Goal: Find contact information: Obtain details needed to contact an individual or organization

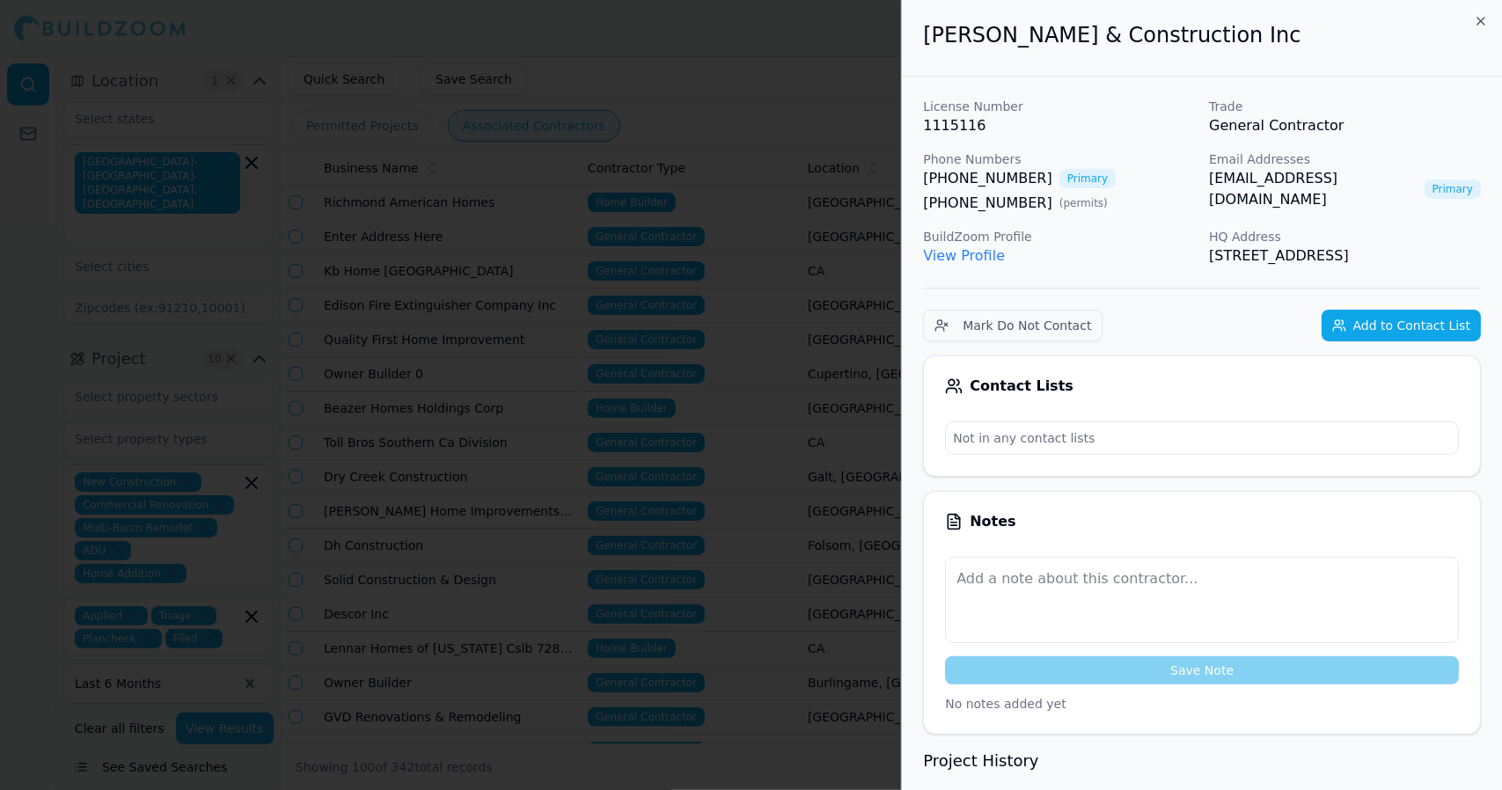
scroll to position [882, 0]
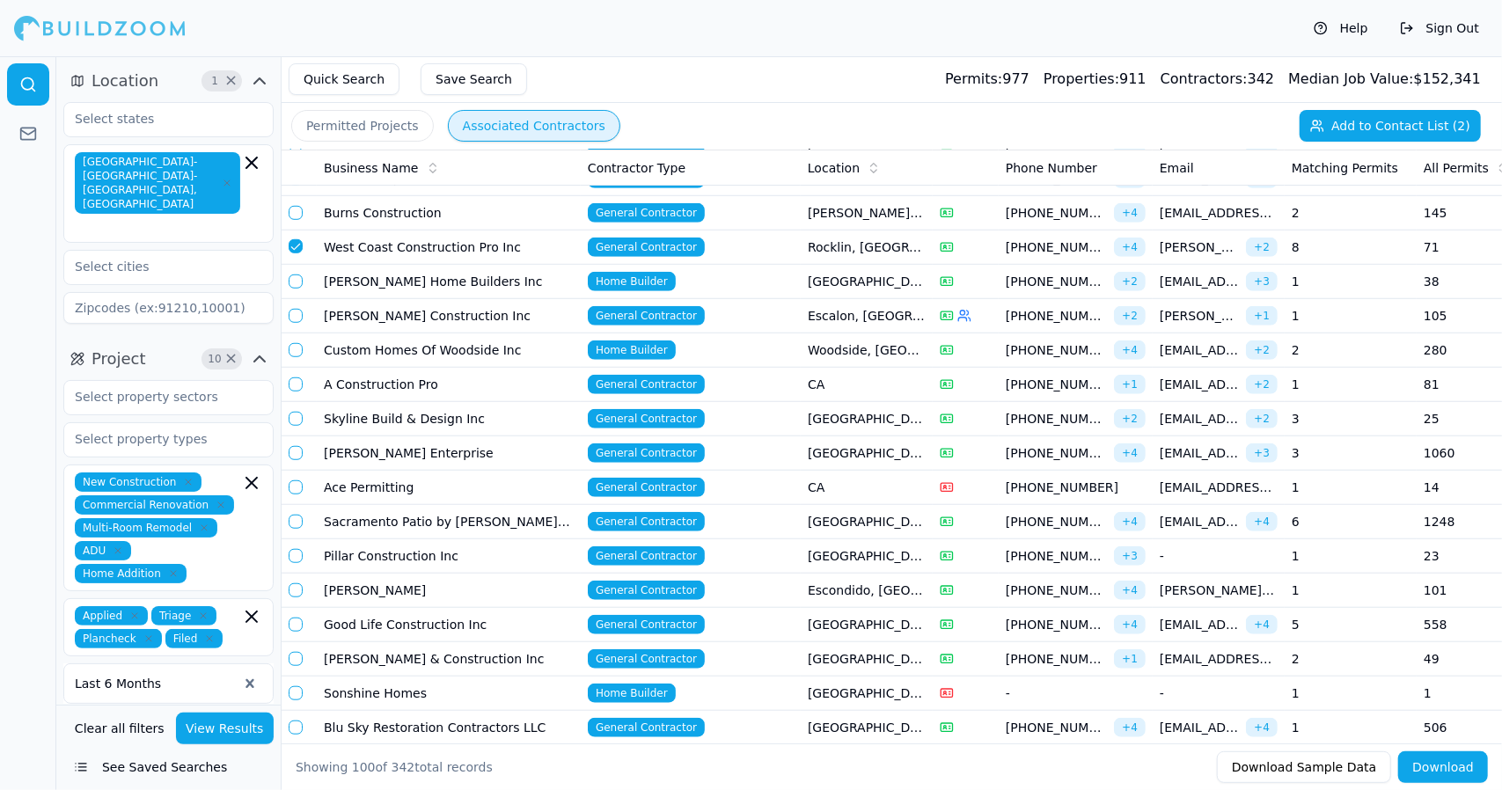
click at [472, 678] on td "Sonshine Homes" at bounding box center [449, 694] width 264 height 34
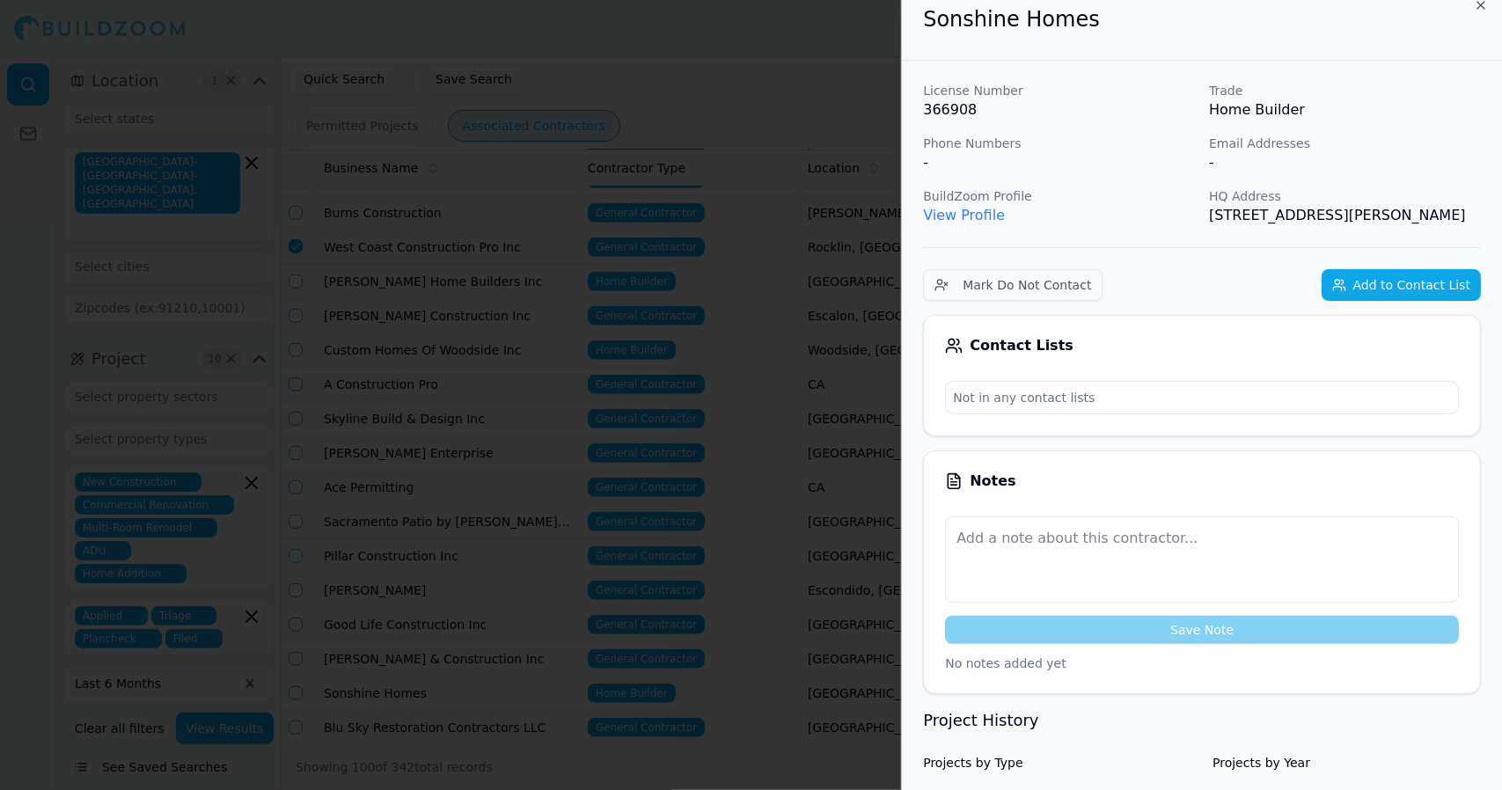
scroll to position [0, 0]
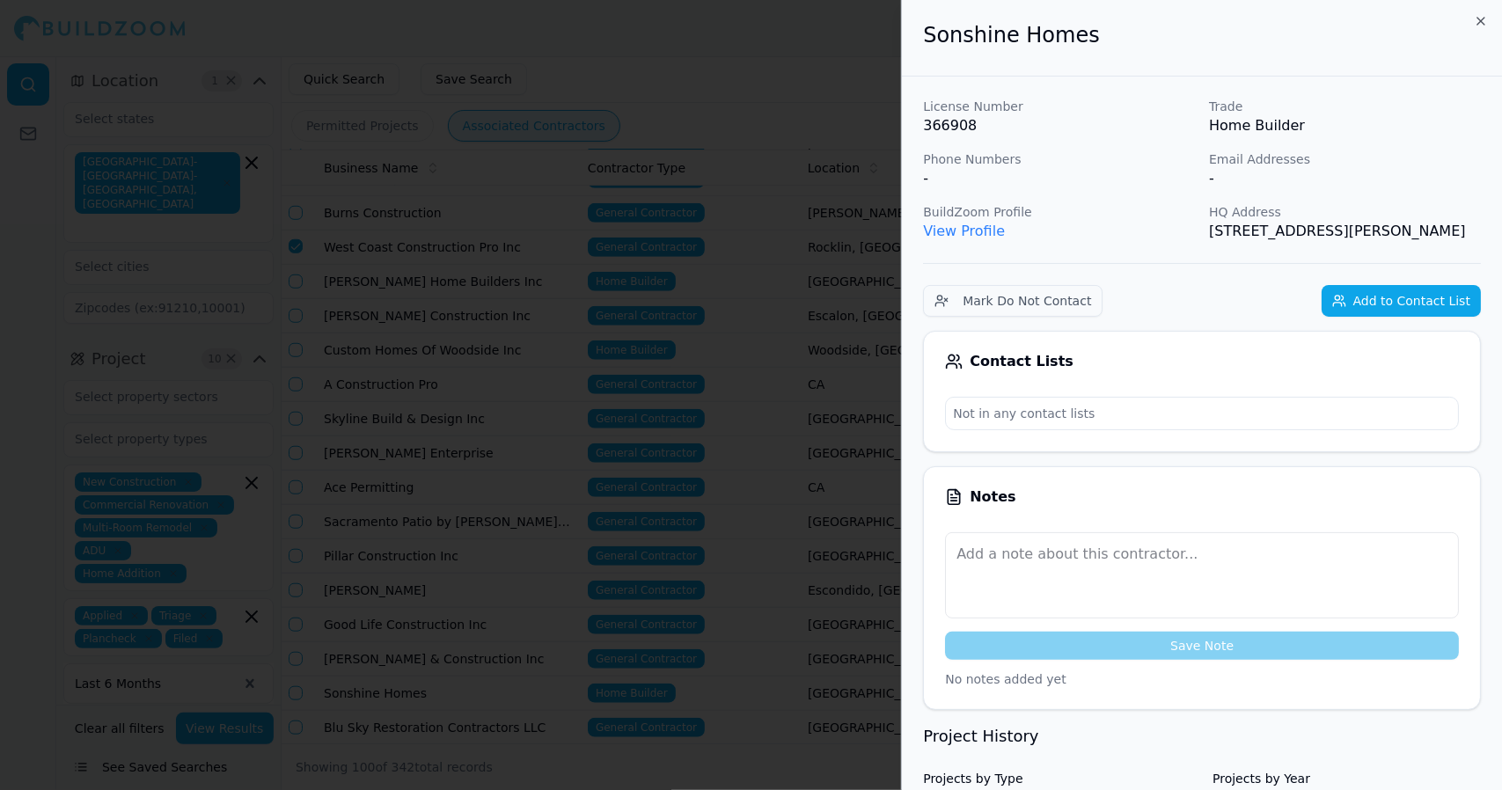
click at [348, 607] on div at bounding box center [751, 395] width 1502 height 790
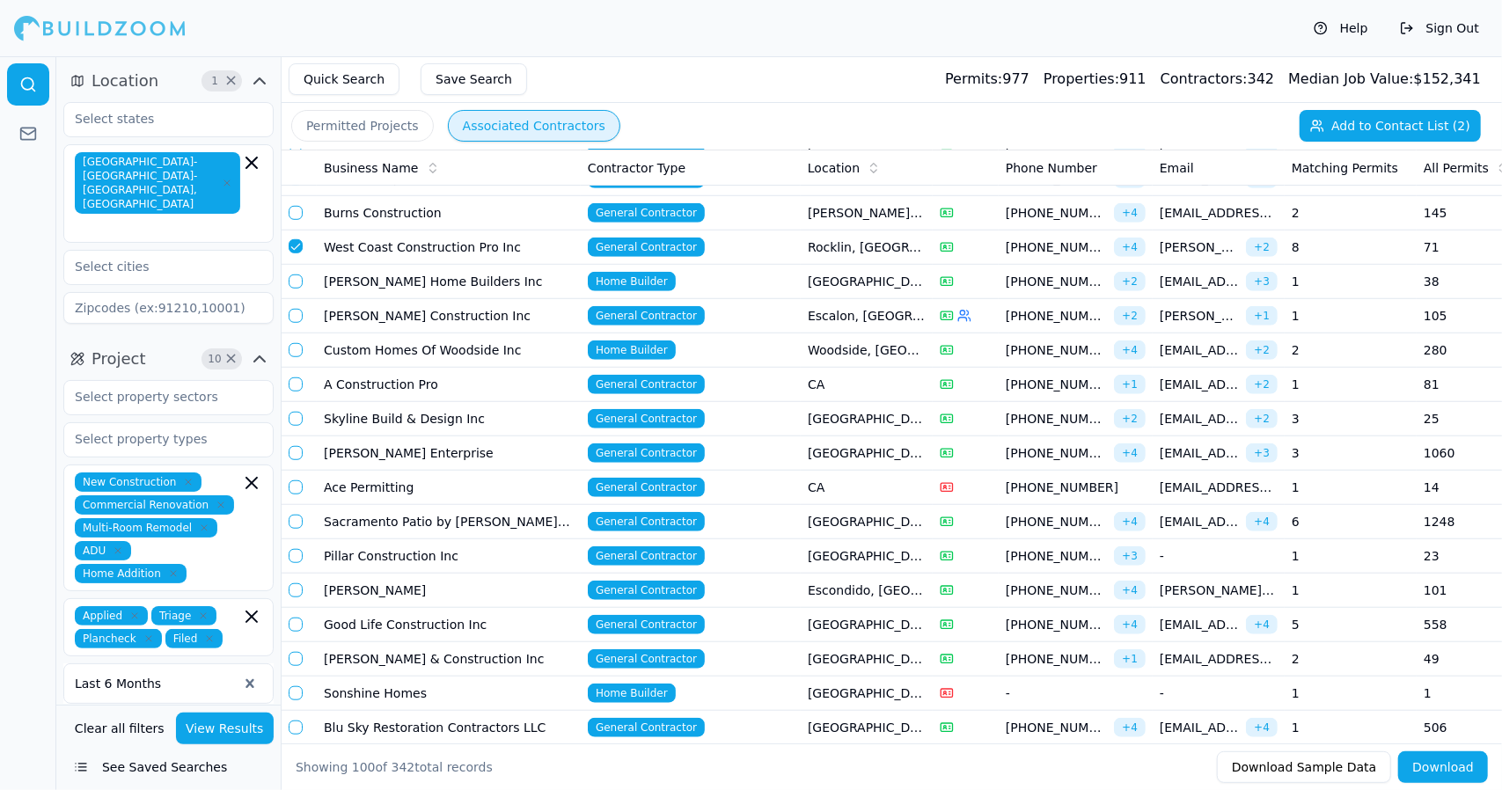
drag, startPoint x: 445, startPoint y: 720, endPoint x: 435, endPoint y: 712, distance: 13.2
click at [435, 712] on td "Blu Sky Restoration Contractors LLC" at bounding box center [449, 728] width 264 height 34
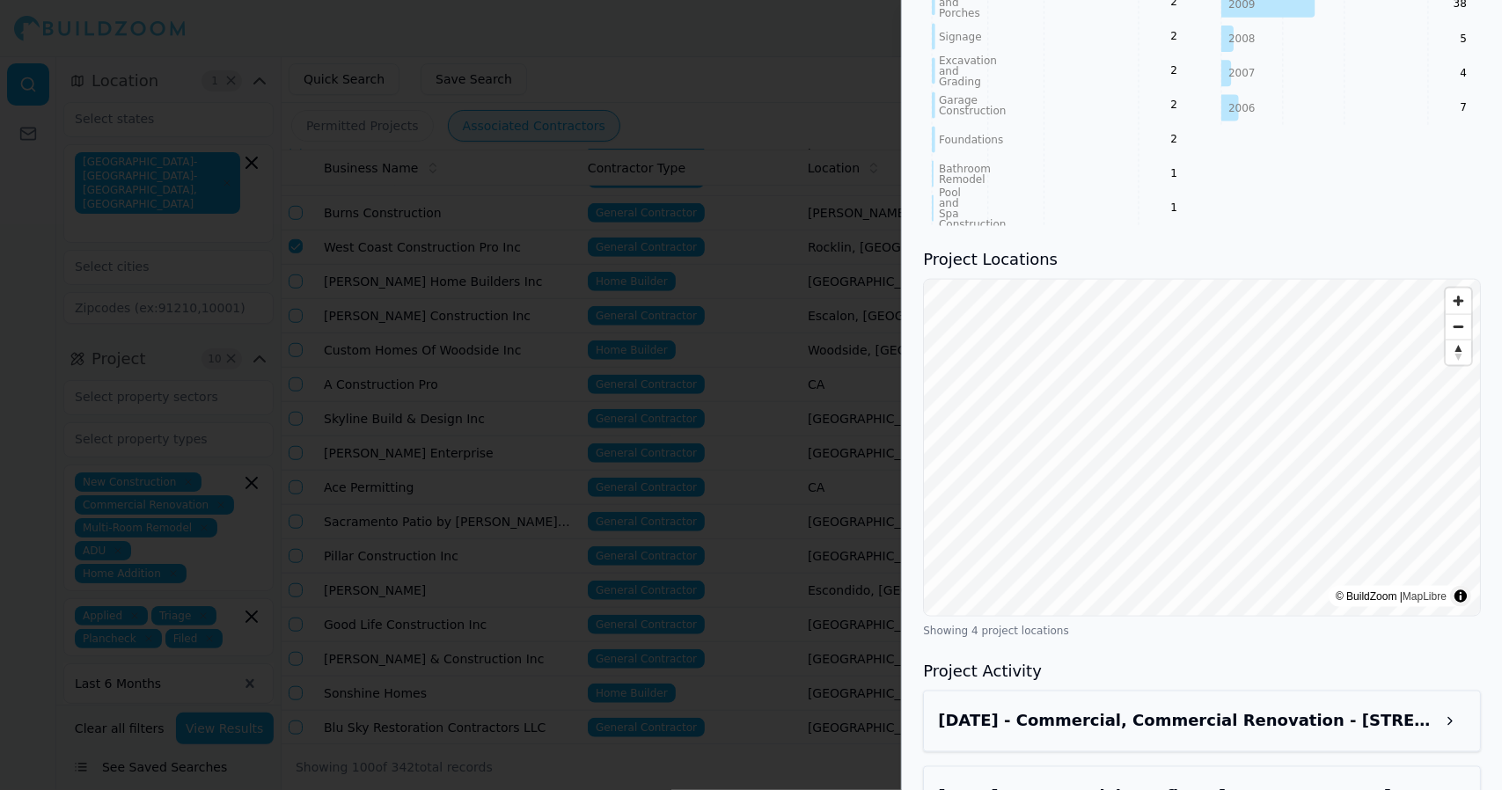
scroll to position [1654, 0]
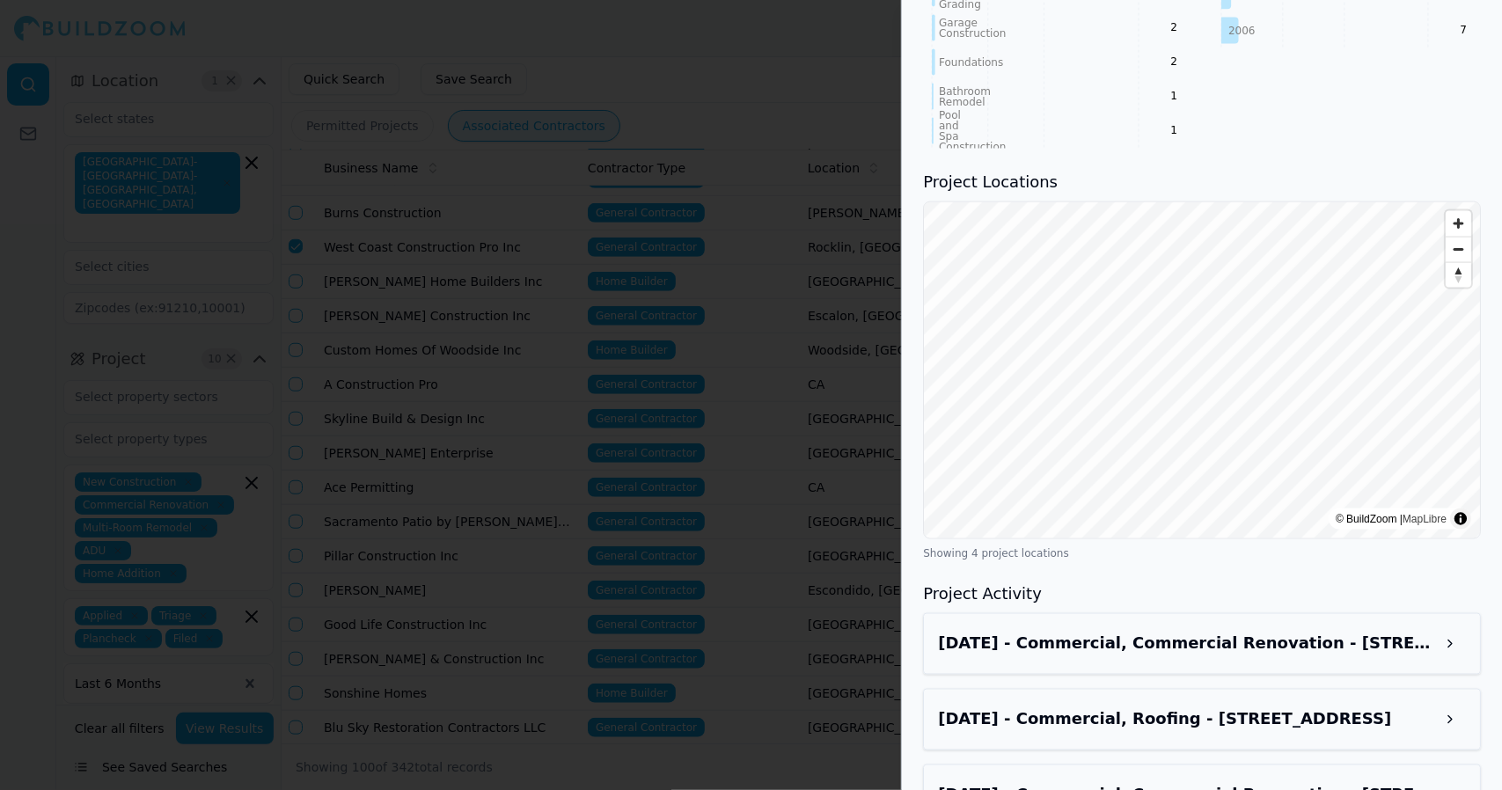
click at [1461, 628] on button at bounding box center [1450, 644] width 32 height 32
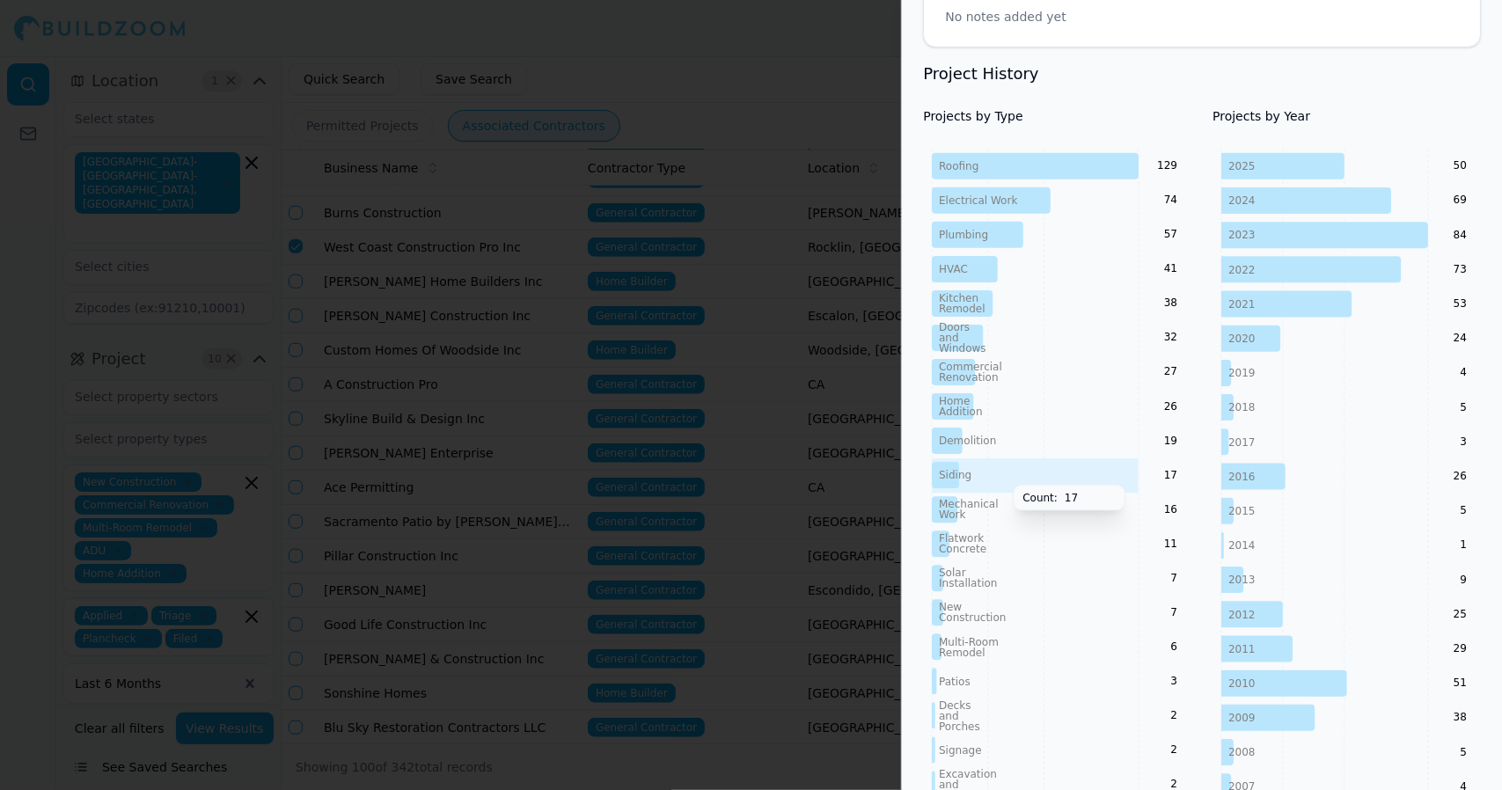
scroll to position [857, 0]
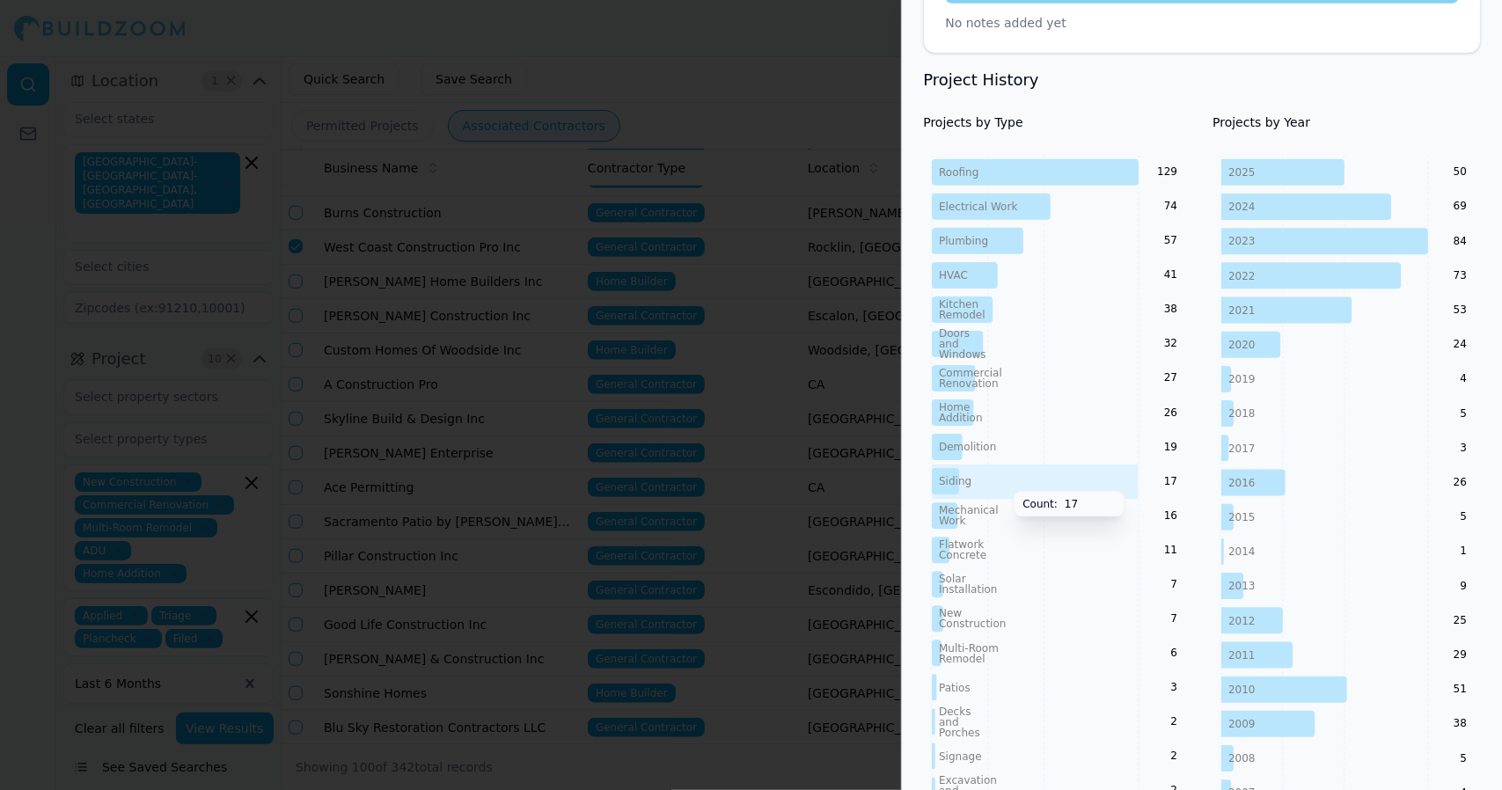
click at [671, 348] on div at bounding box center [751, 395] width 1502 height 790
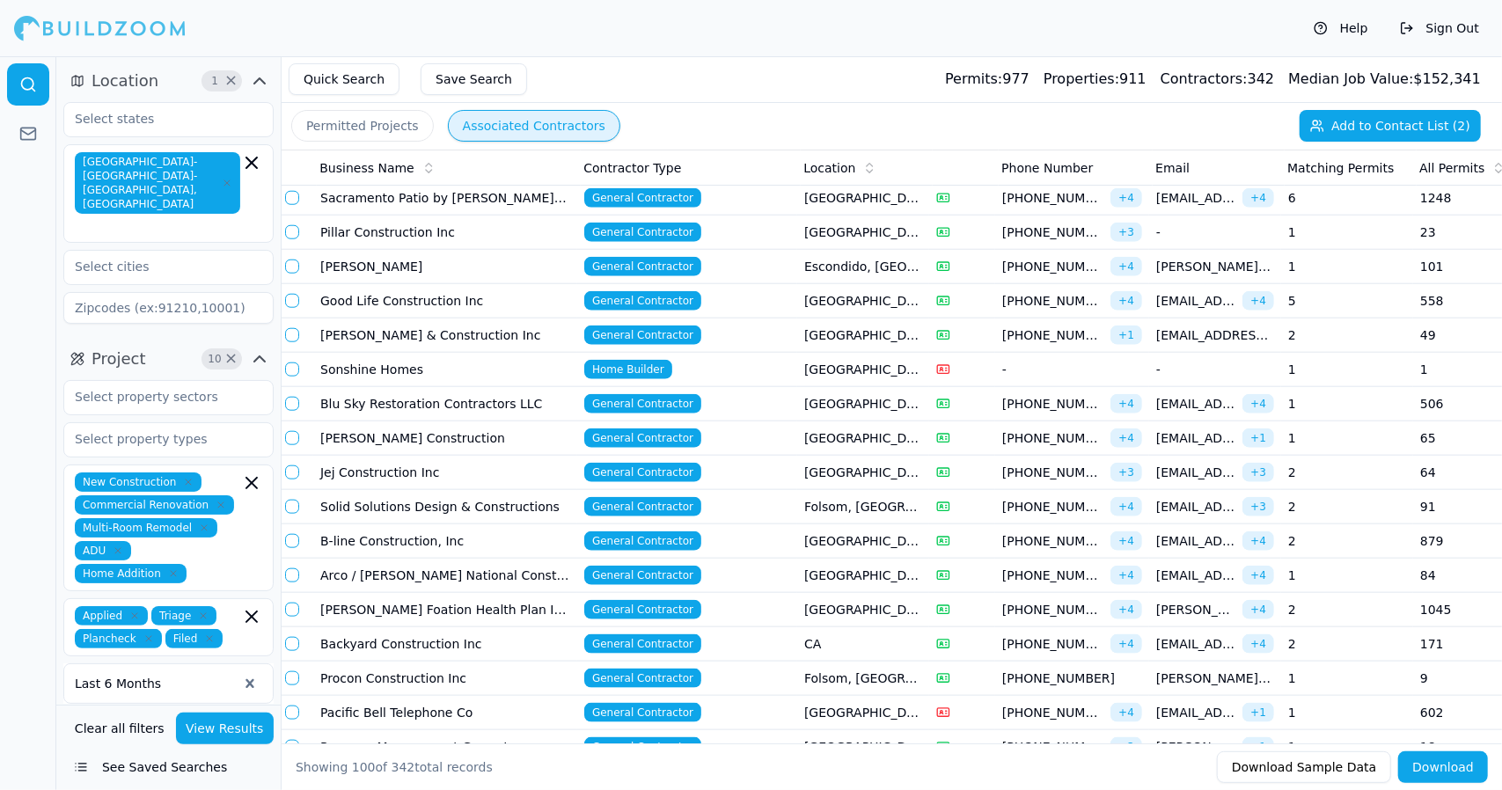
scroll to position [1213, 0]
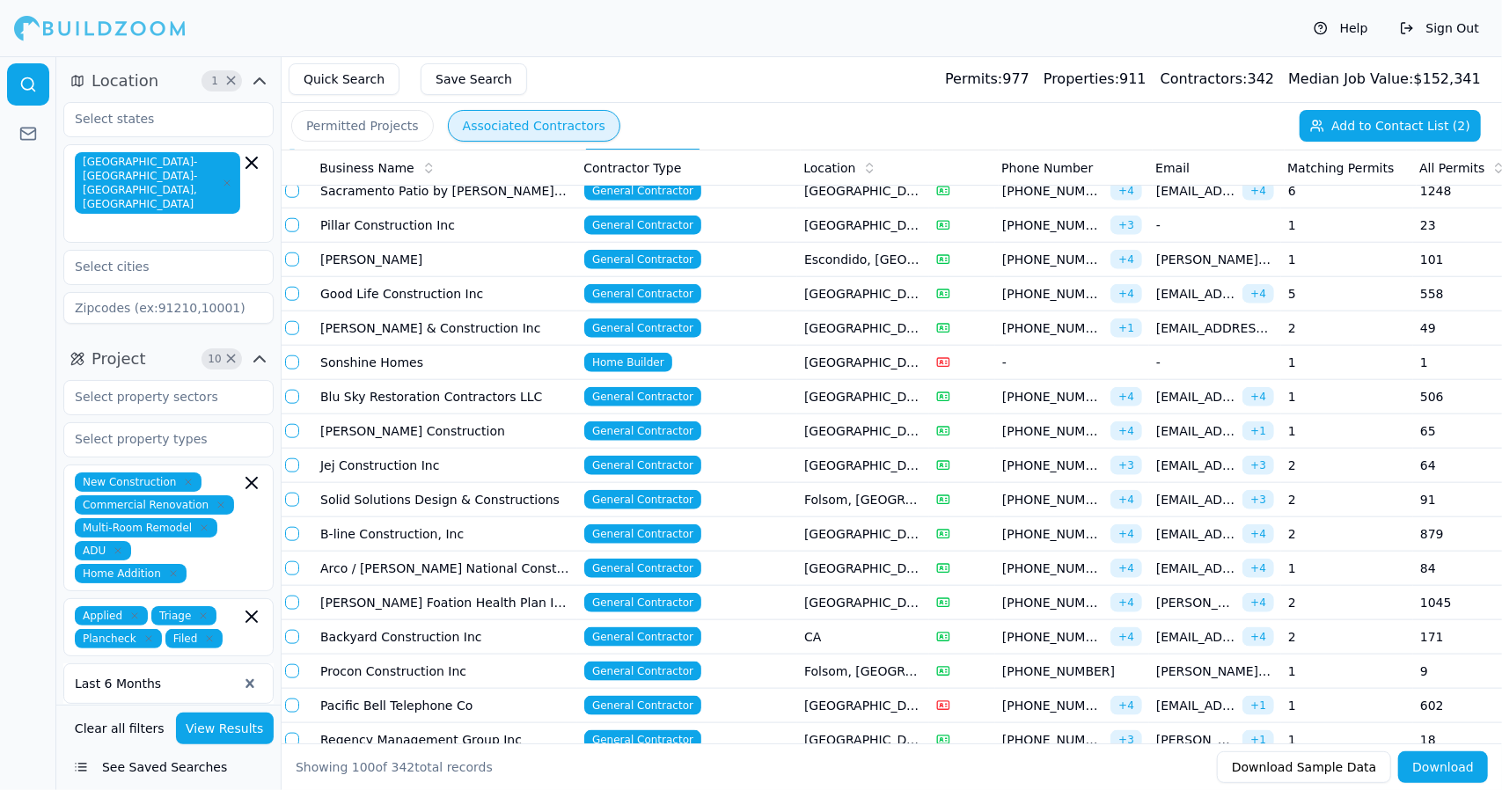
click at [818, 424] on td "[GEOGRAPHIC_DATA], [GEOGRAPHIC_DATA]" at bounding box center [863, 431] width 132 height 34
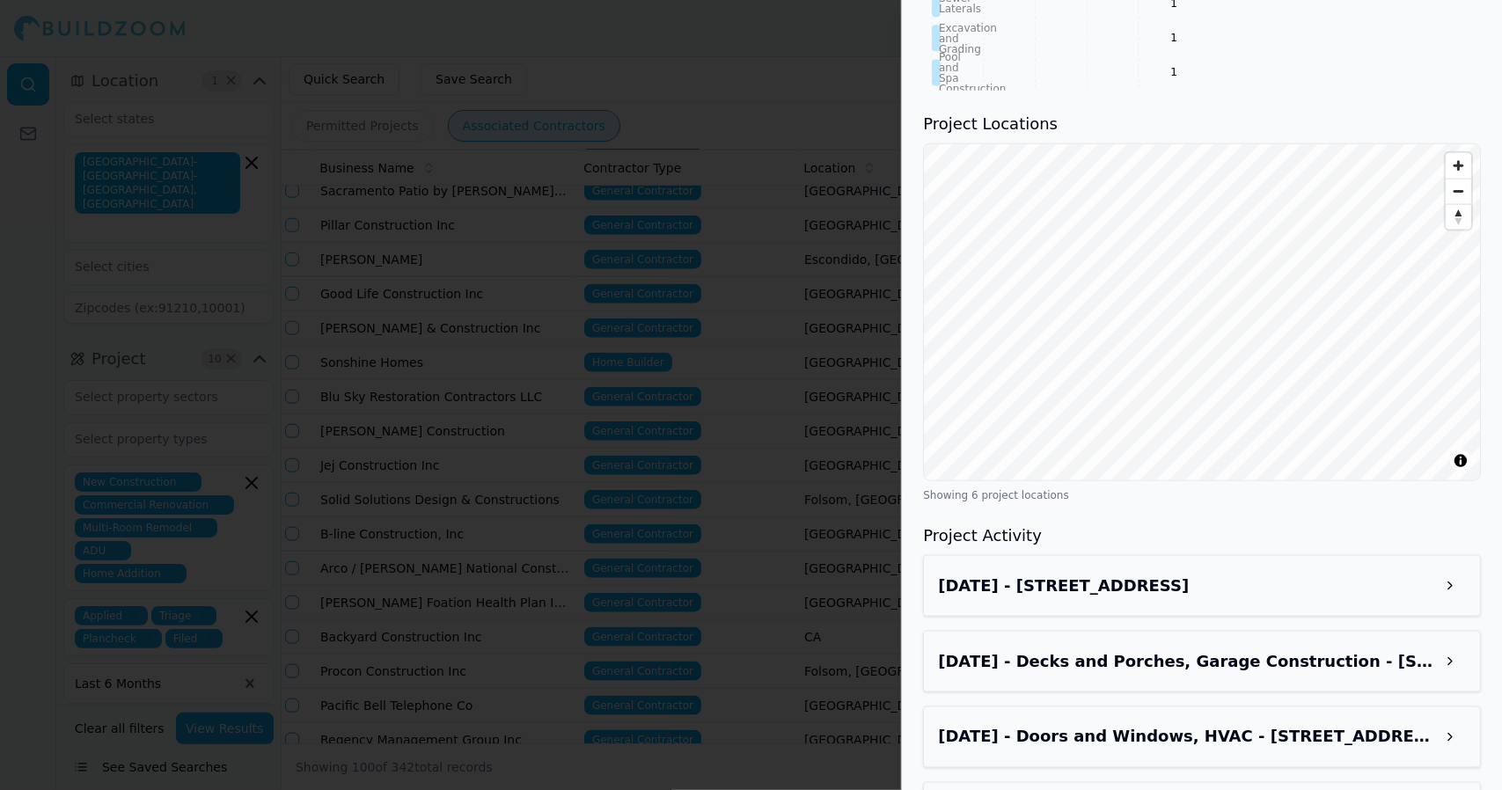
scroll to position [1543, 0]
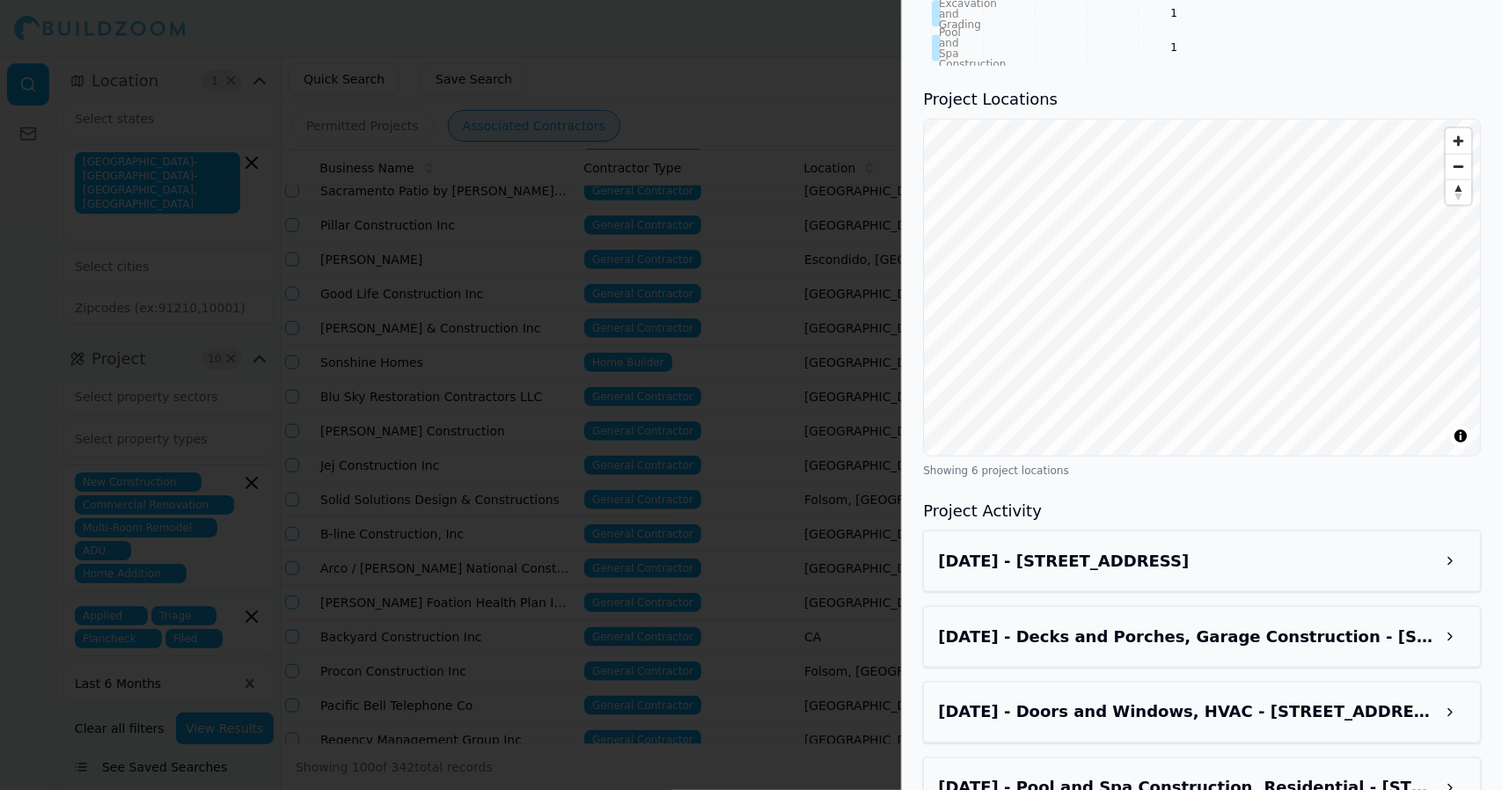
click at [1464, 566] on button at bounding box center [1450, 562] width 32 height 32
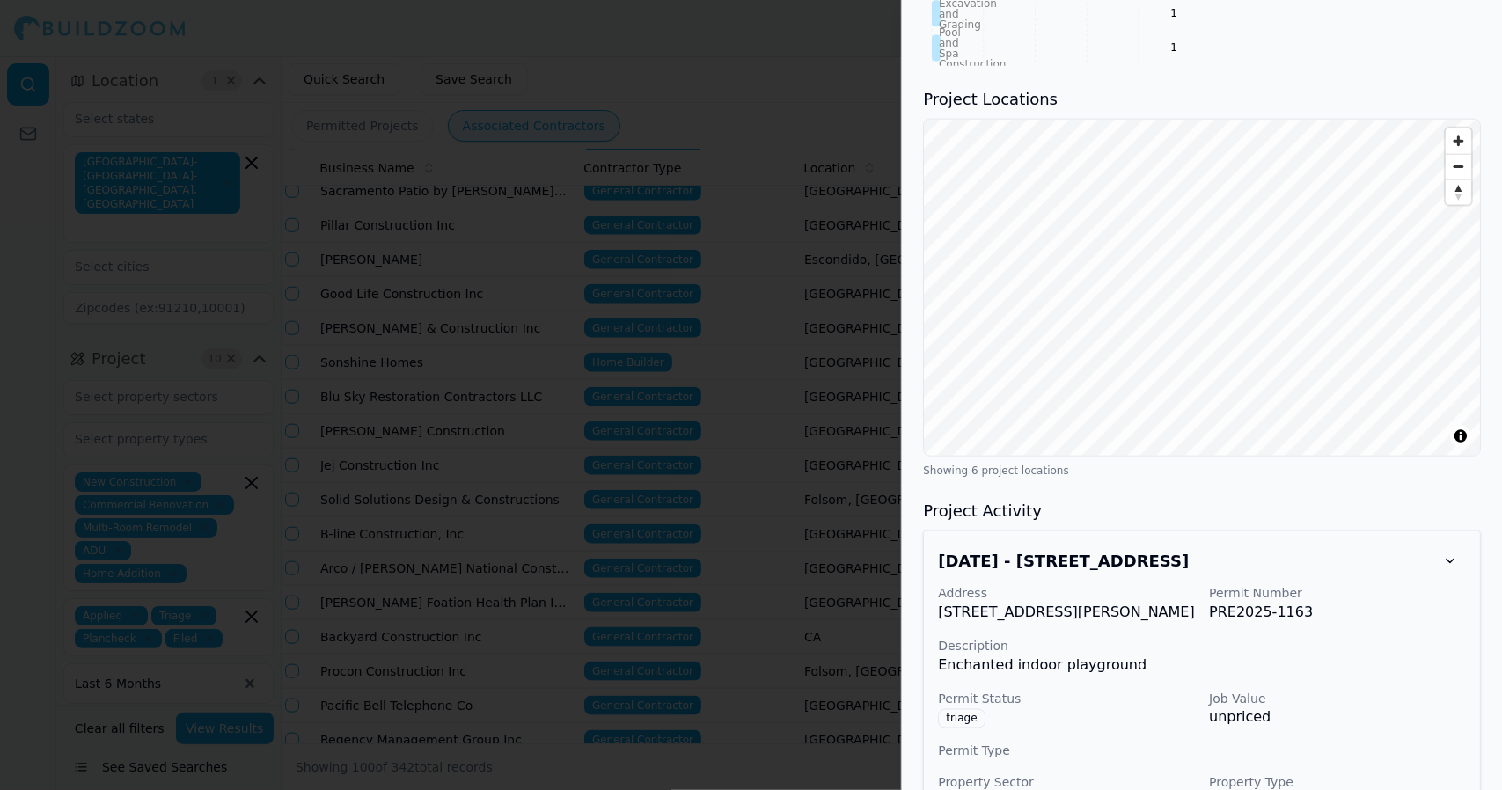
click at [1459, 568] on button at bounding box center [1450, 562] width 32 height 32
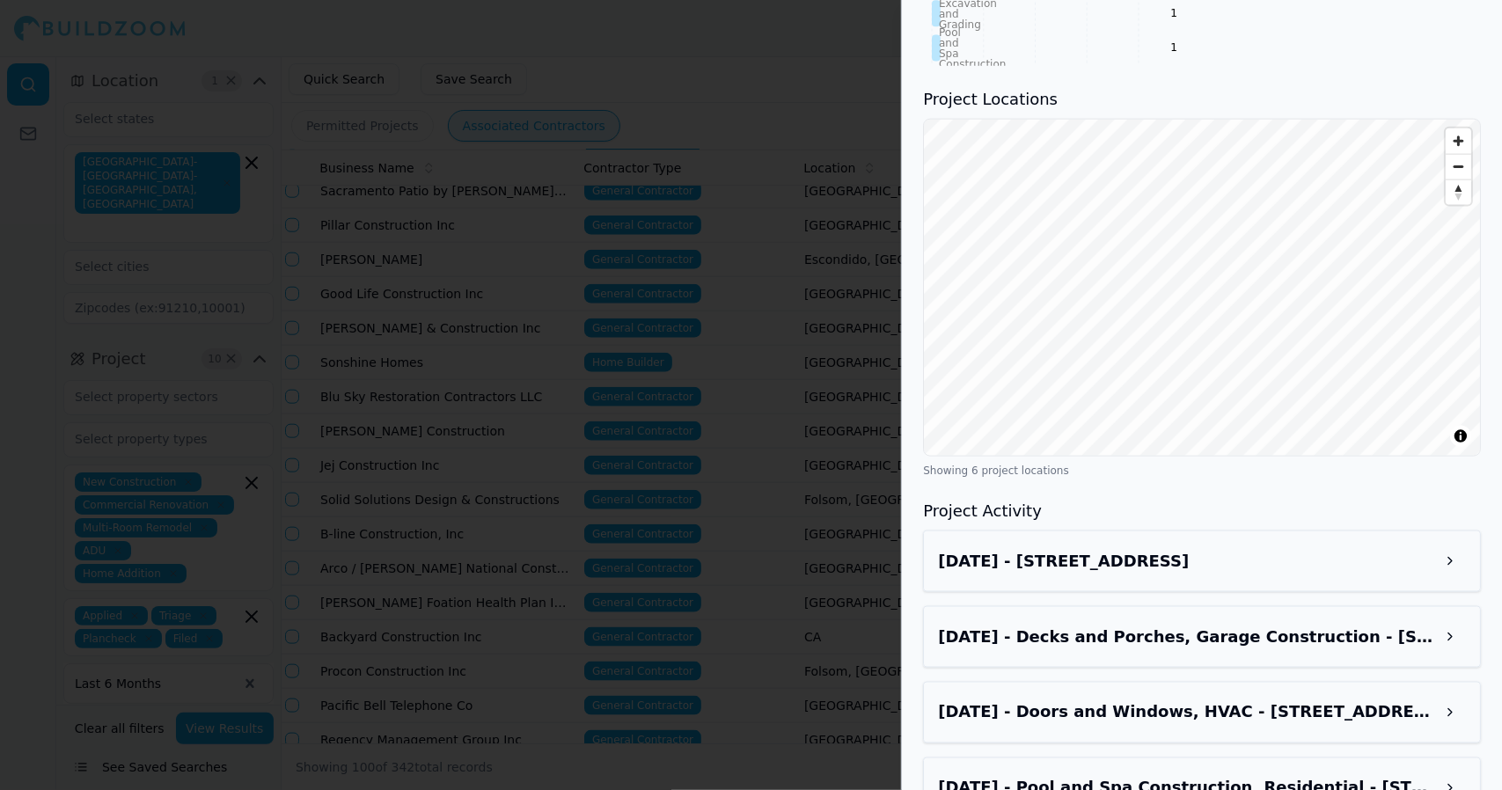
click at [1458, 645] on button at bounding box center [1450, 637] width 32 height 32
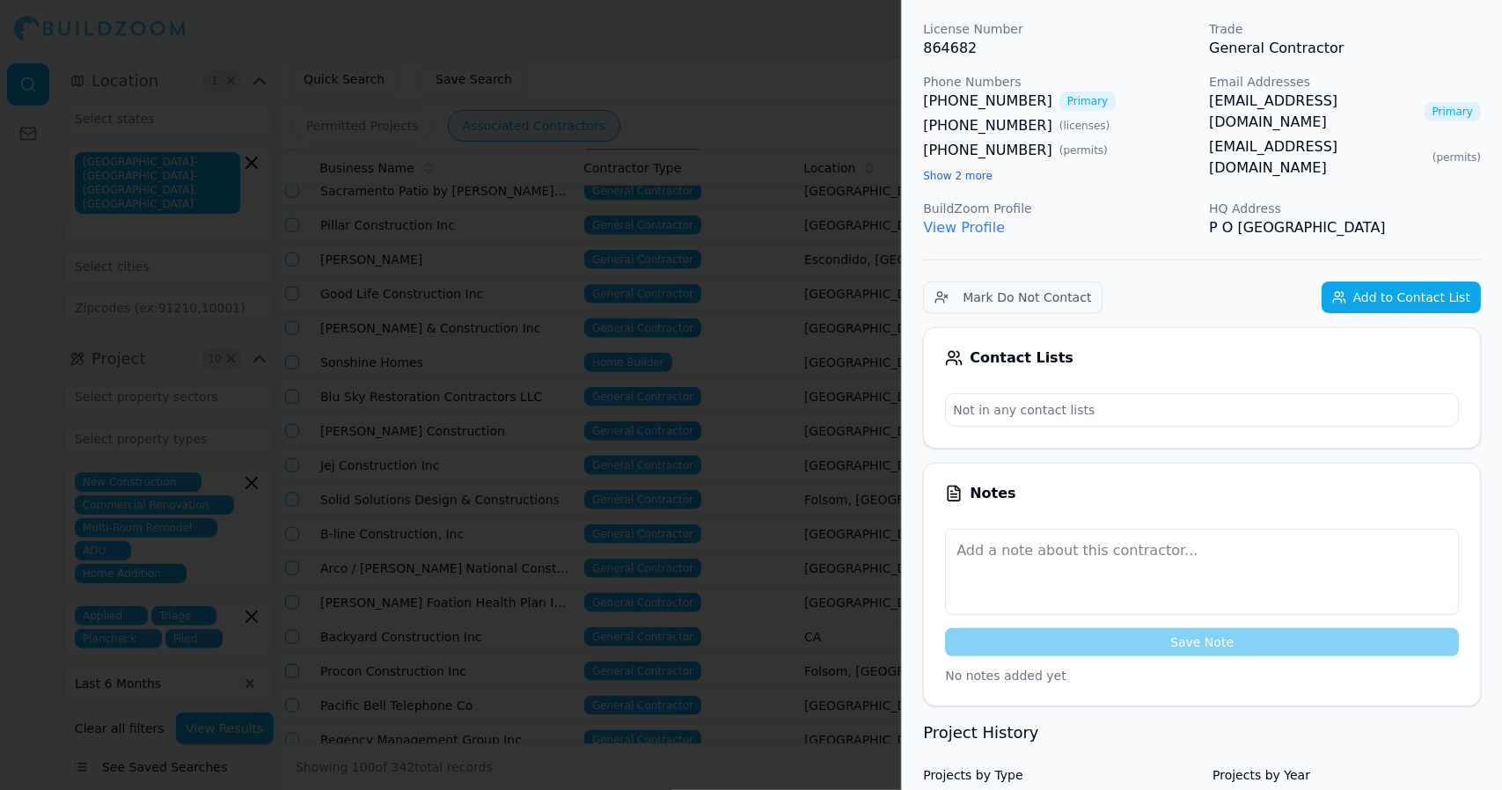
scroll to position [0, 0]
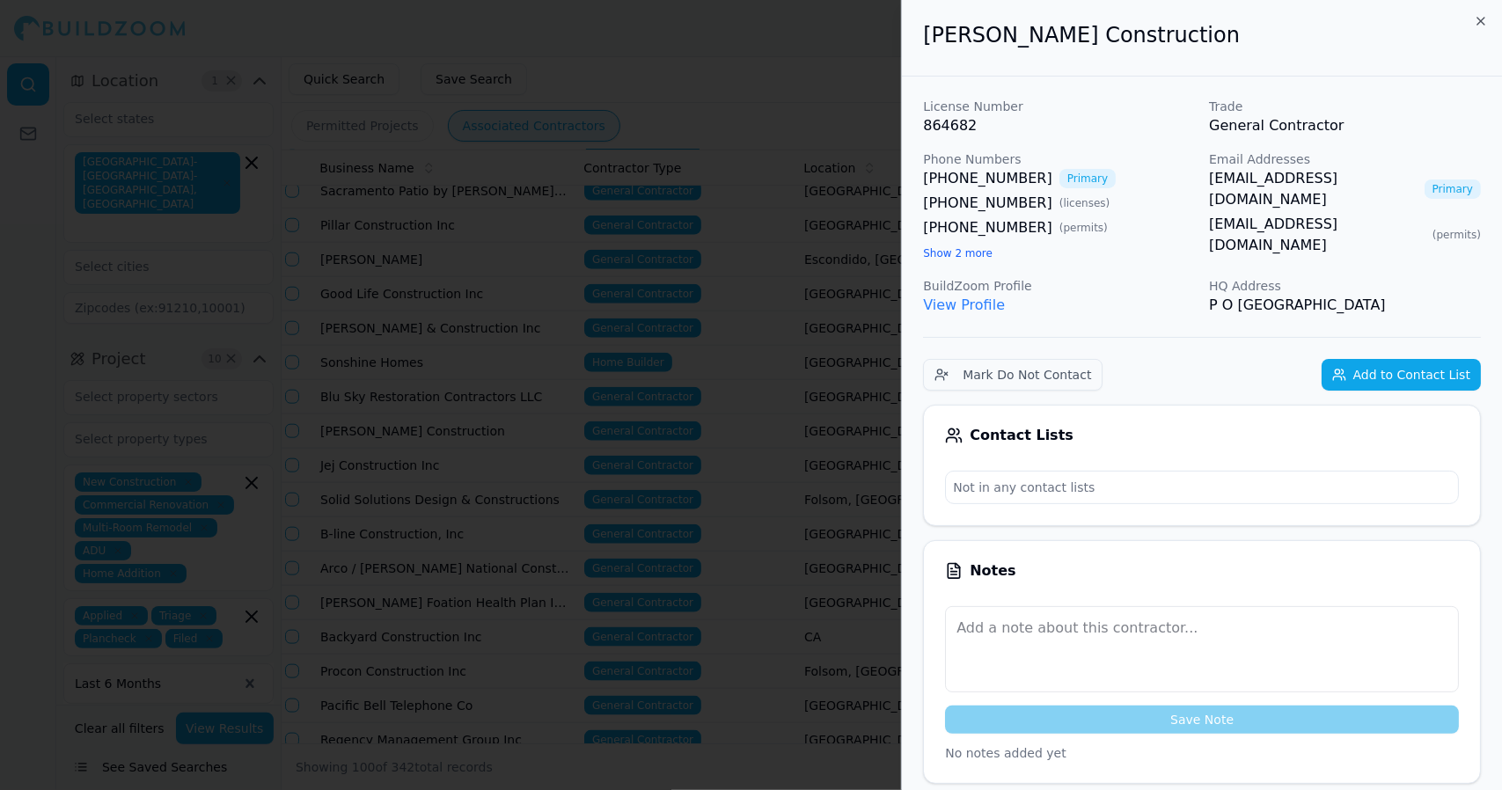
click at [769, 427] on div at bounding box center [751, 395] width 1502 height 790
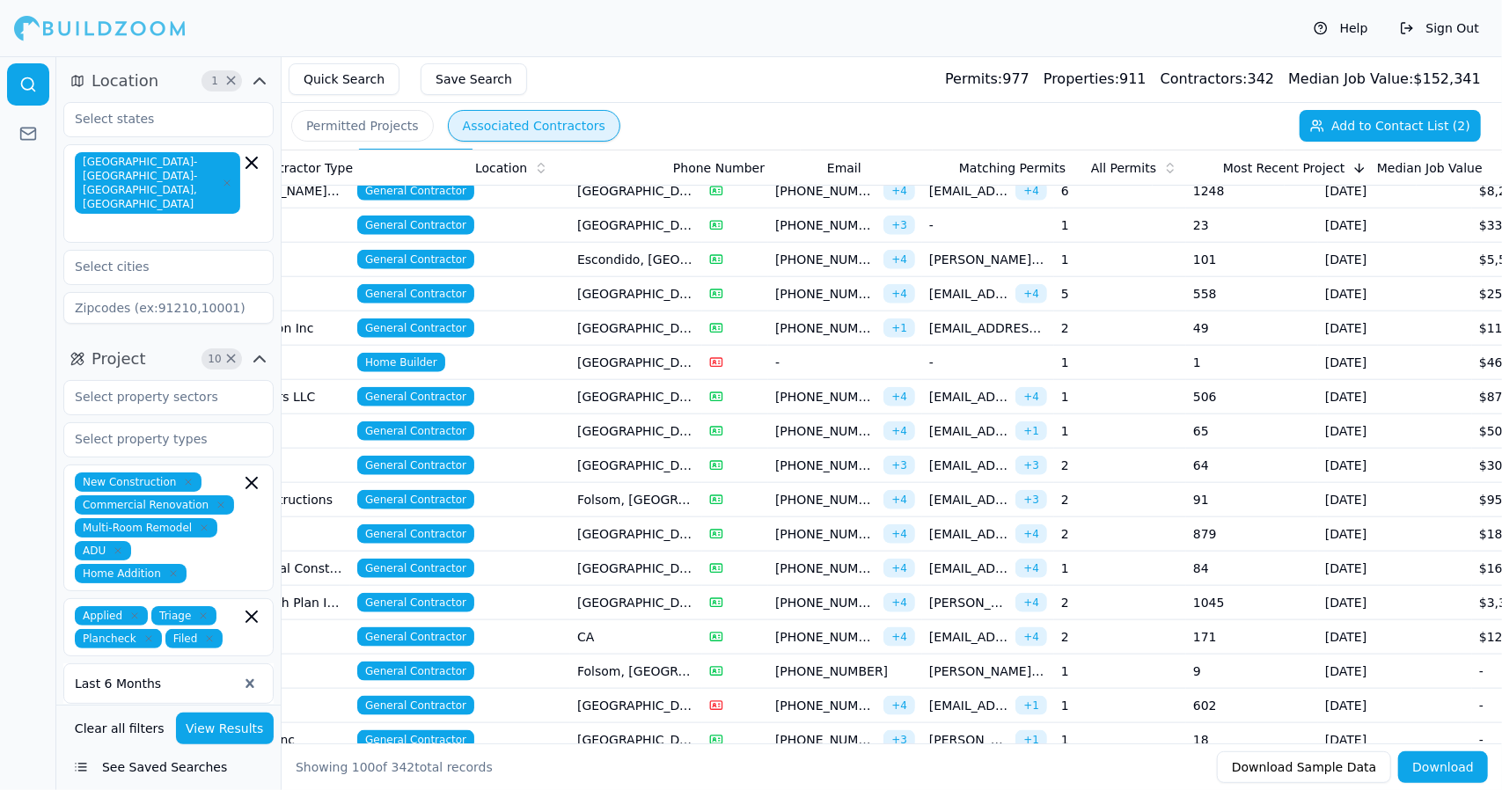
scroll to position [0, 333]
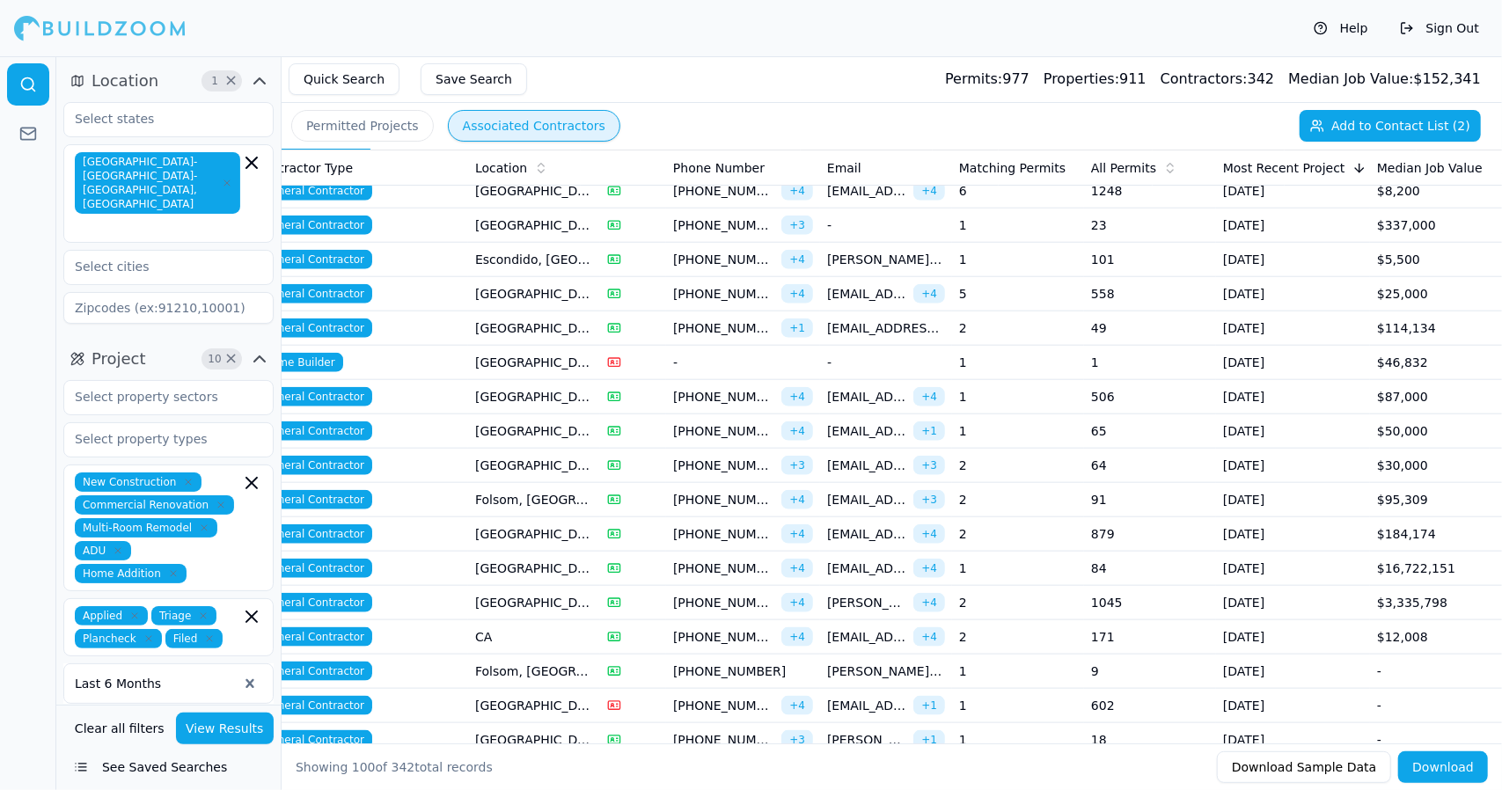
click at [676, 525] on span "[PHONE_NUMBER]" at bounding box center [723, 534] width 101 height 18
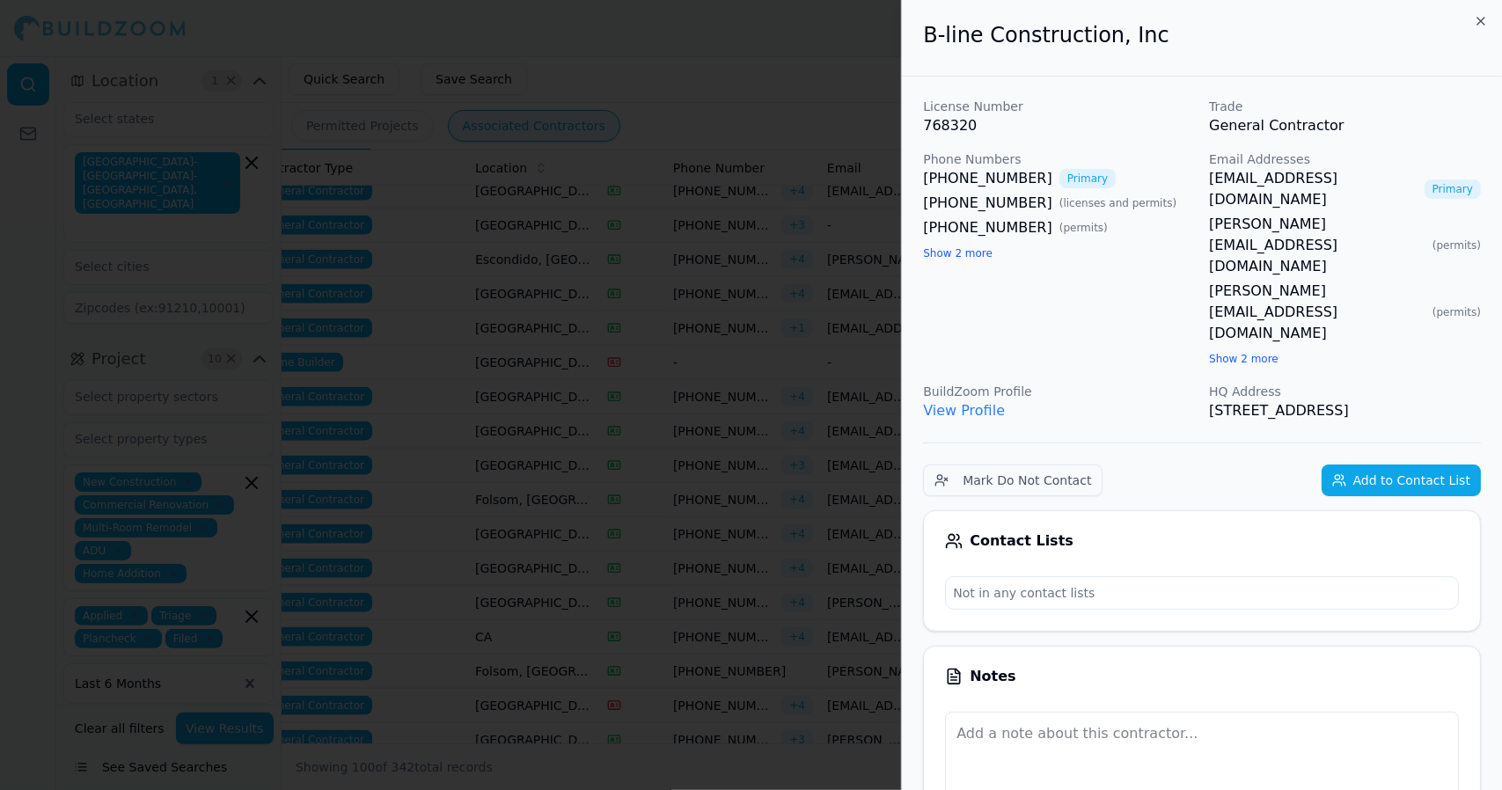
click at [681, 465] on div at bounding box center [751, 395] width 1502 height 790
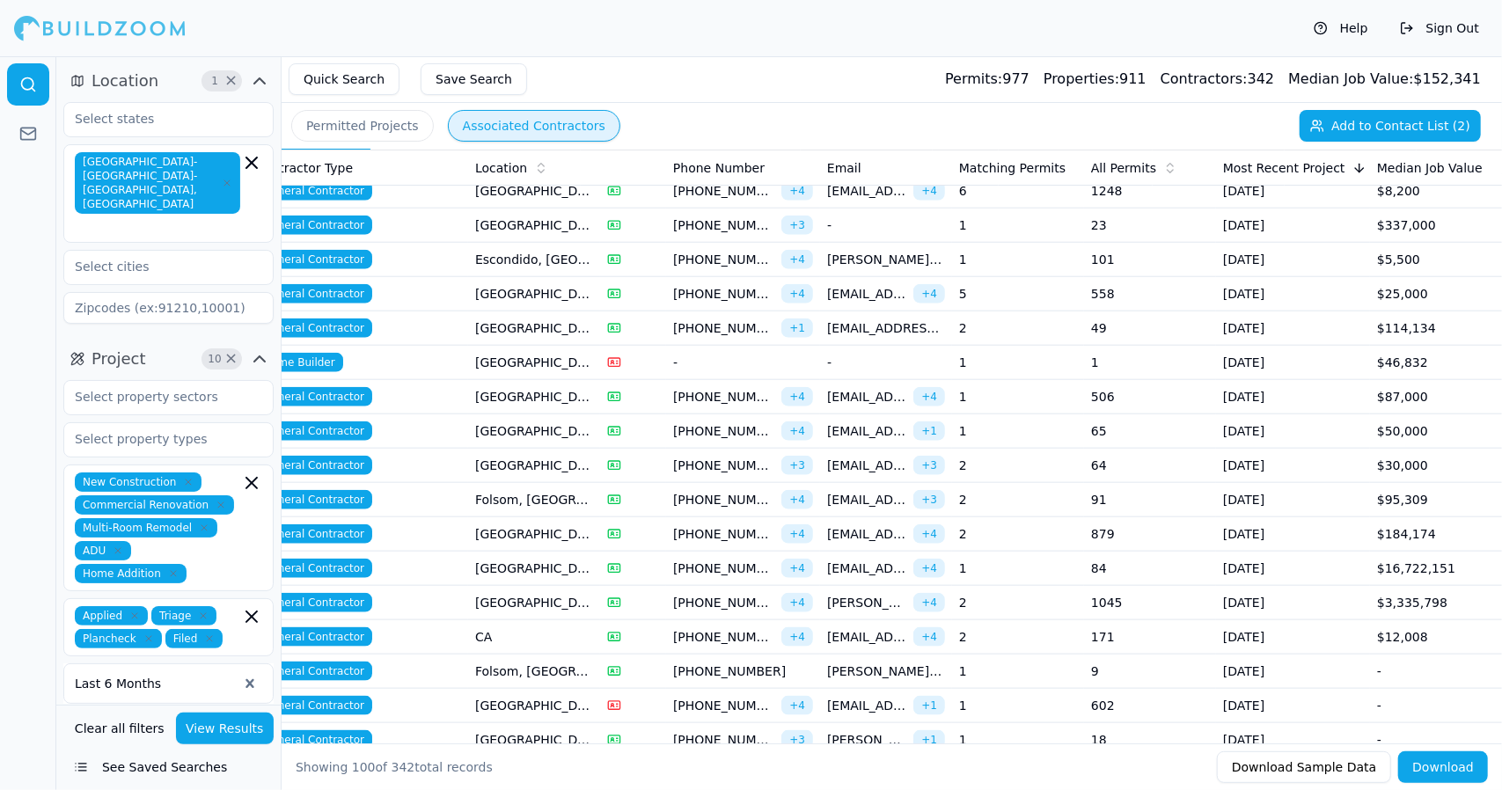
click at [535, 314] on td "[GEOGRAPHIC_DATA], [GEOGRAPHIC_DATA]" at bounding box center [534, 329] width 132 height 34
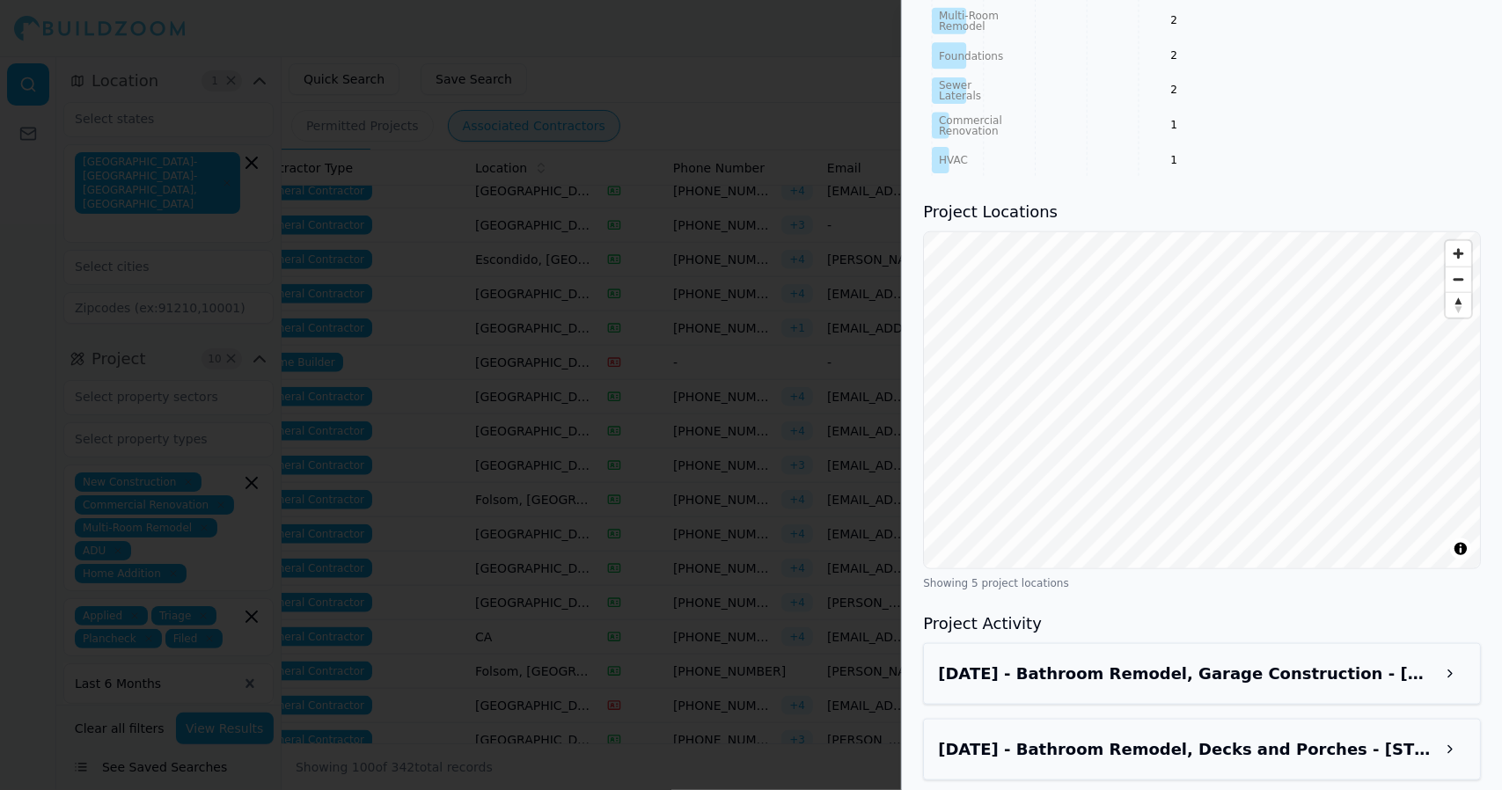
scroll to position [1433, 0]
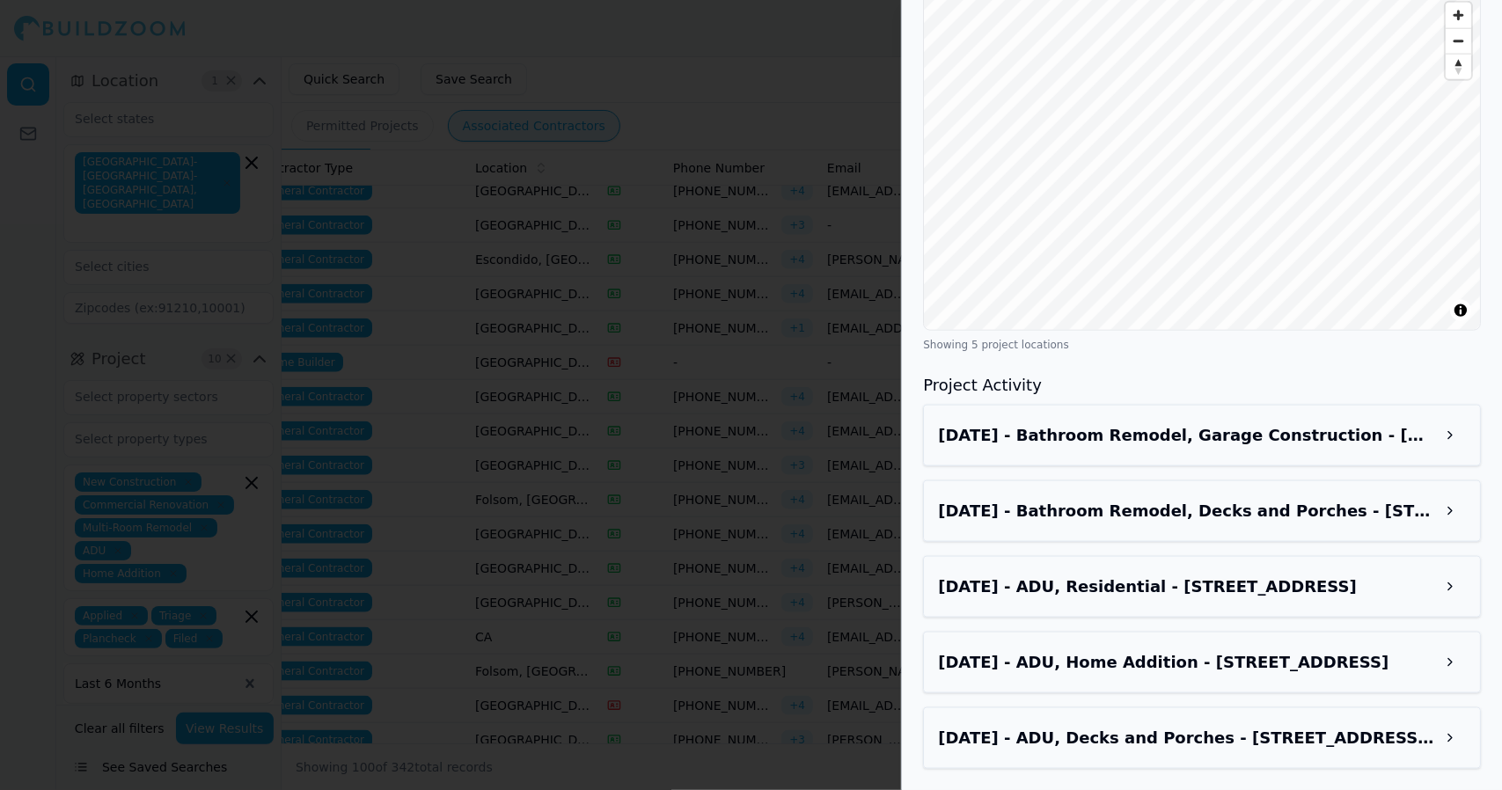
click at [1459, 441] on button at bounding box center [1450, 436] width 32 height 32
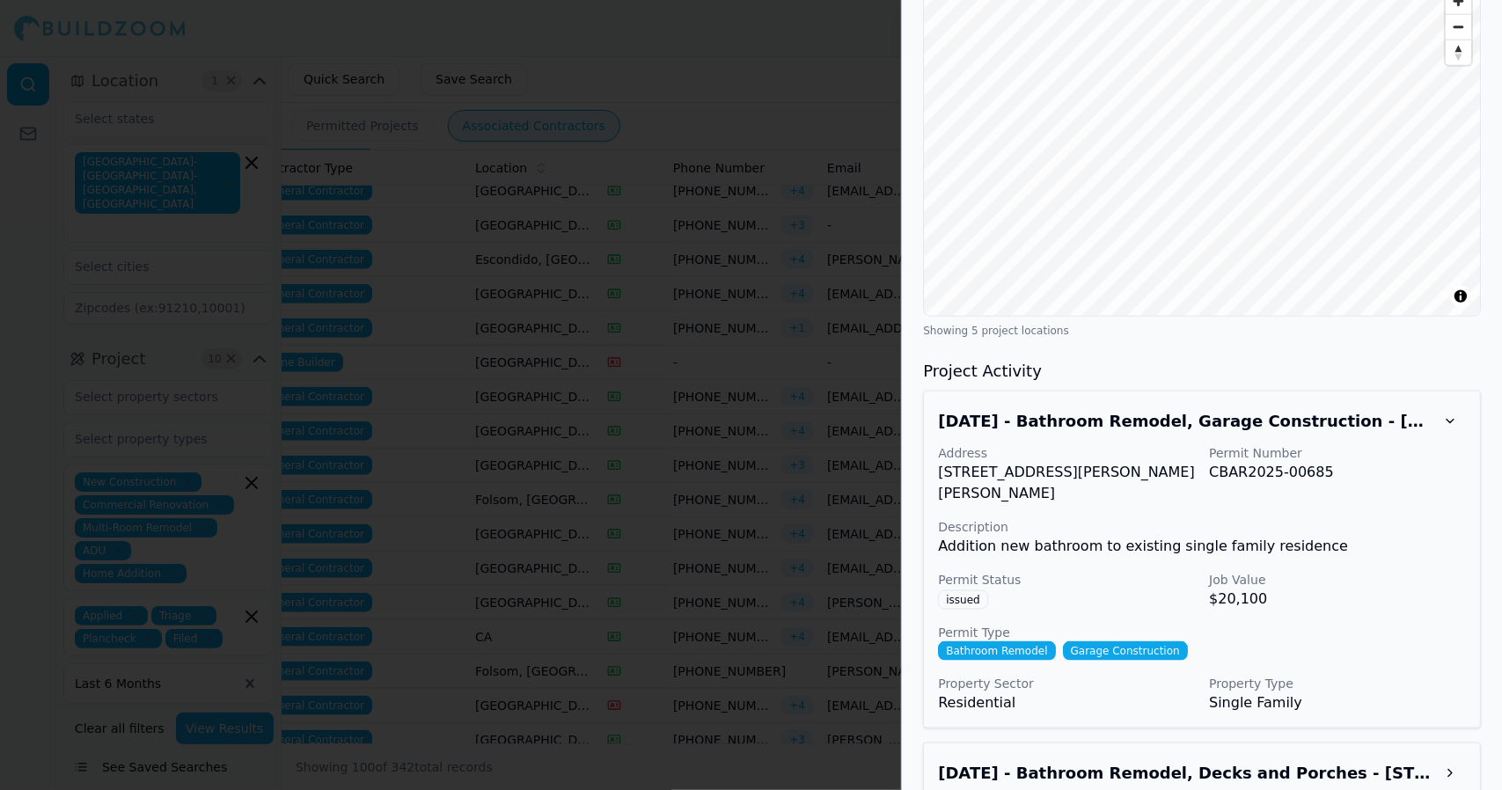
click at [1461, 437] on button at bounding box center [1450, 422] width 32 height 32
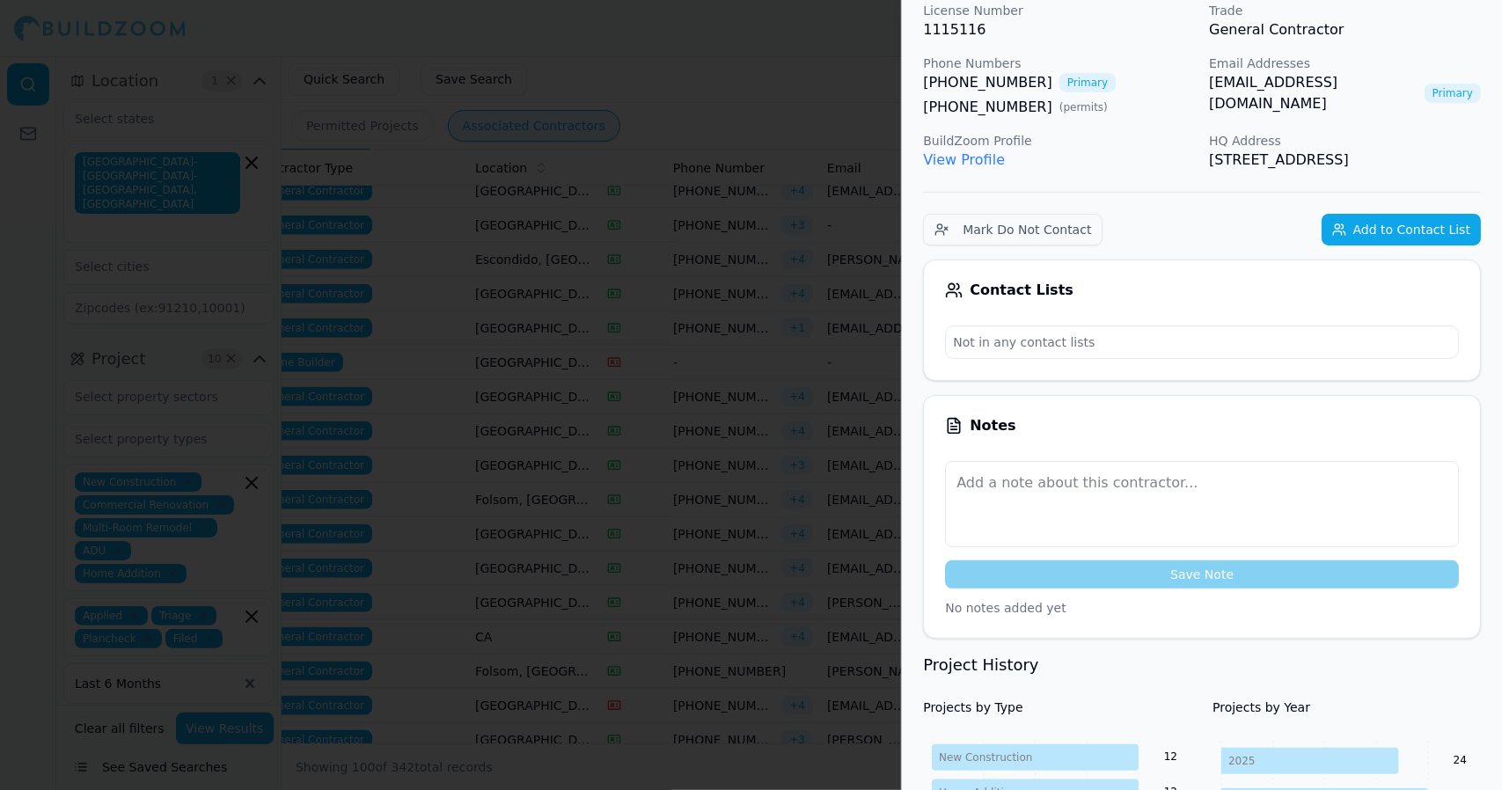
scroll to position [0, 0]
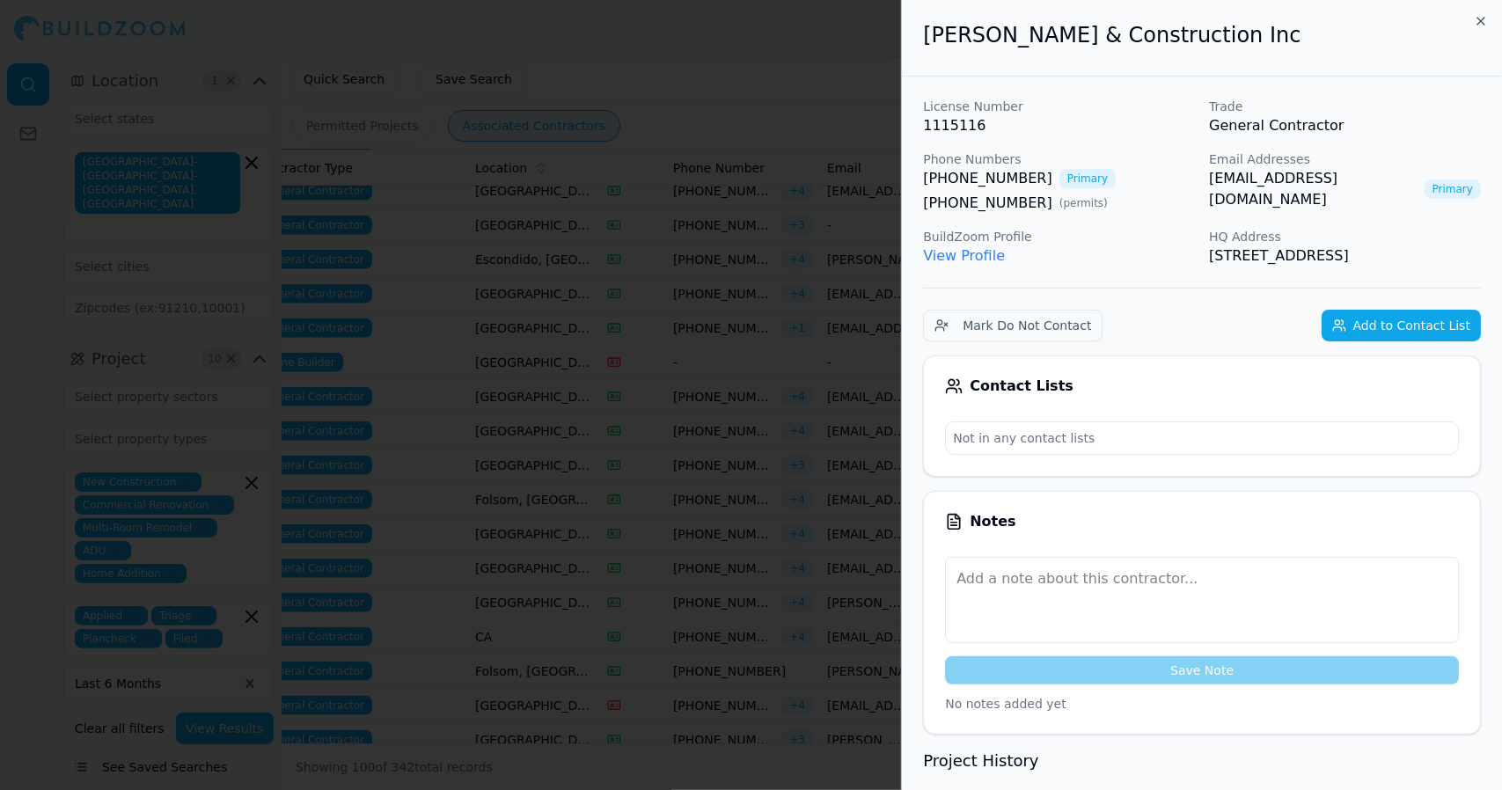
click at [612, 244] on div at bounding box center [751, 395] width 1502 height 790
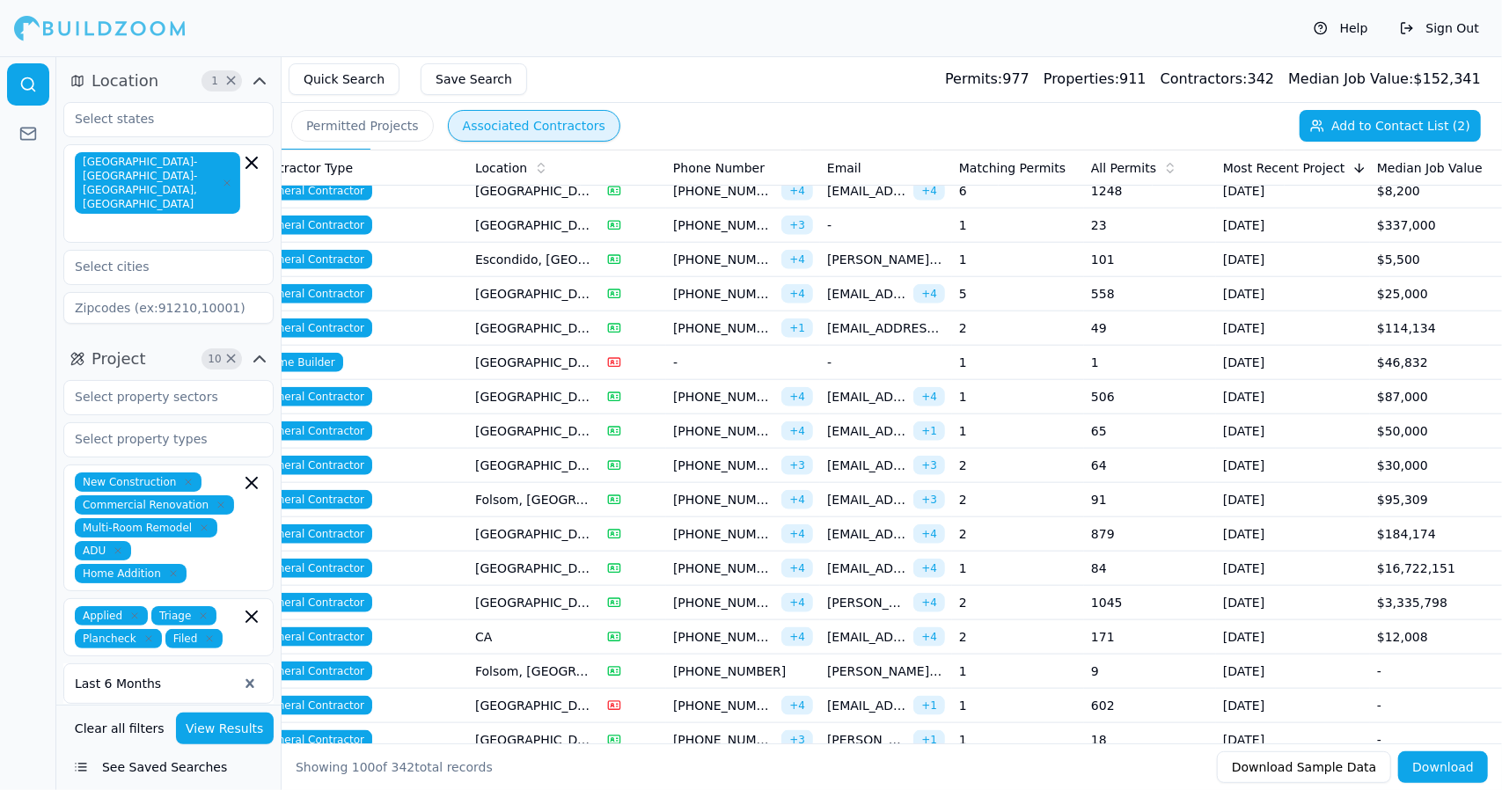
click at [875, 560] on span "[EMAIL_ADDRESS][DOMAIN_NAME]" at bounding box center [866, 569] width 79 height 18
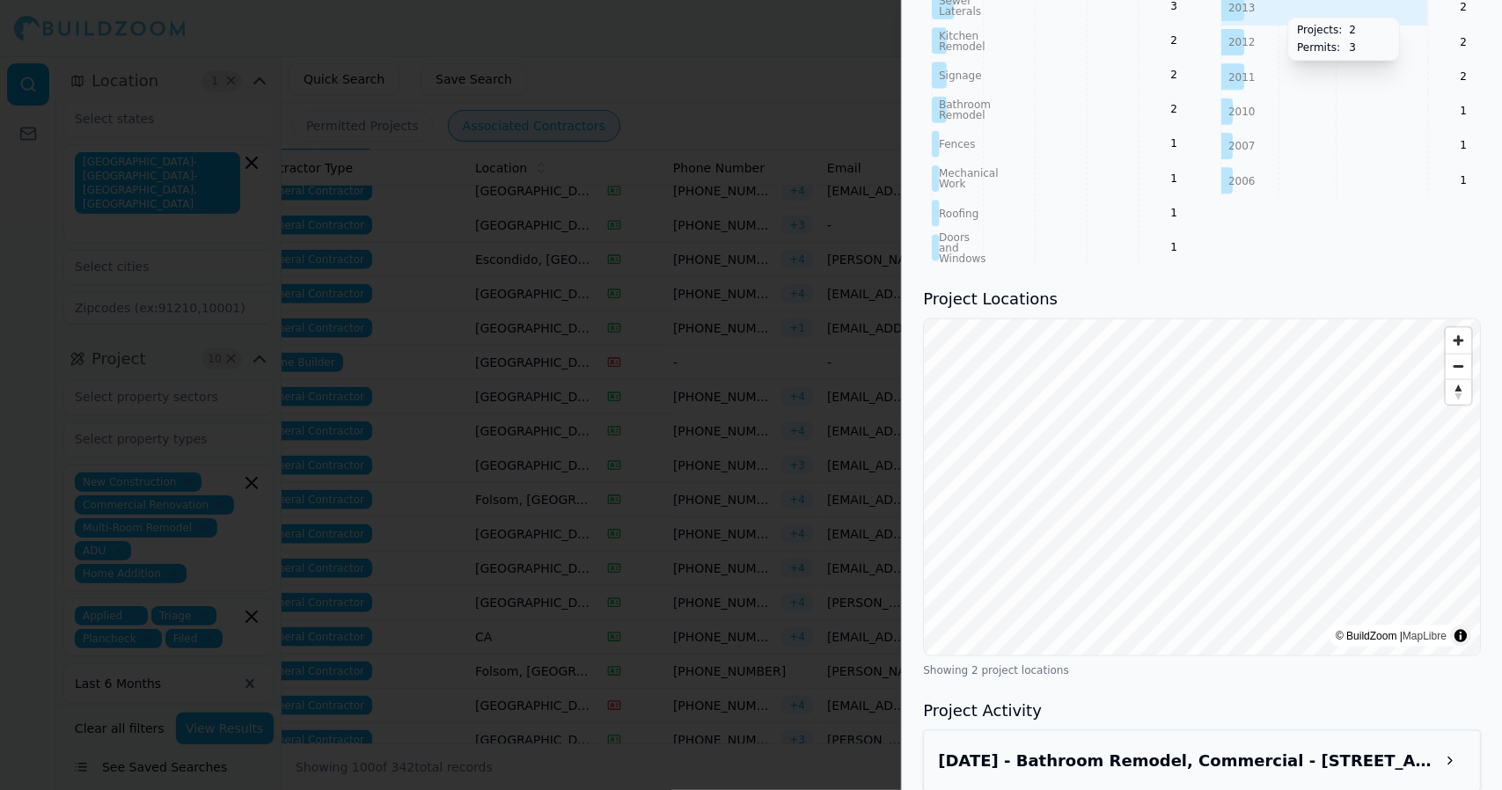
scroll to position [1409, 0]
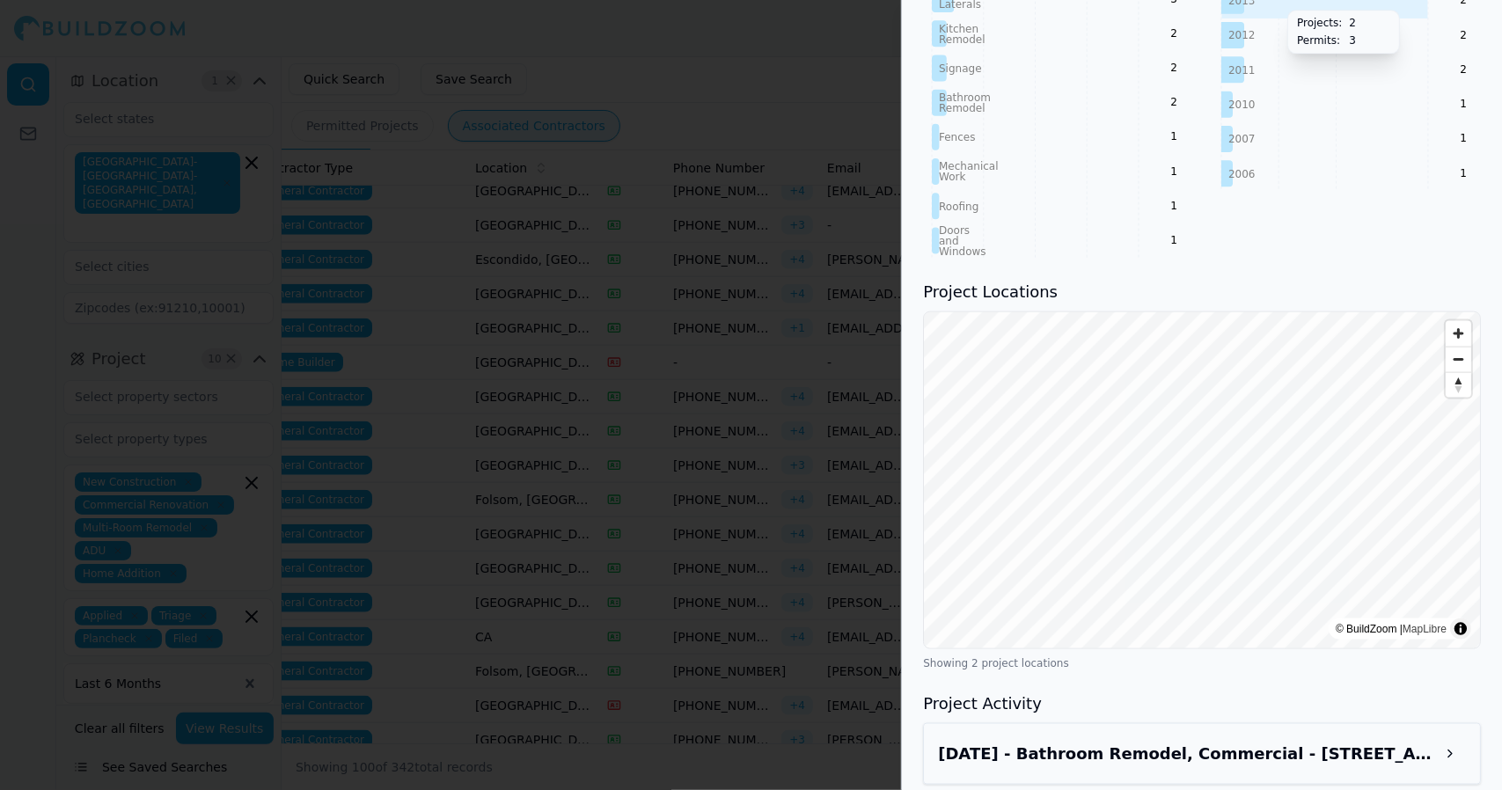
click at [1463, 738] on button at bounding box center [1450, 754] width 32 height 32
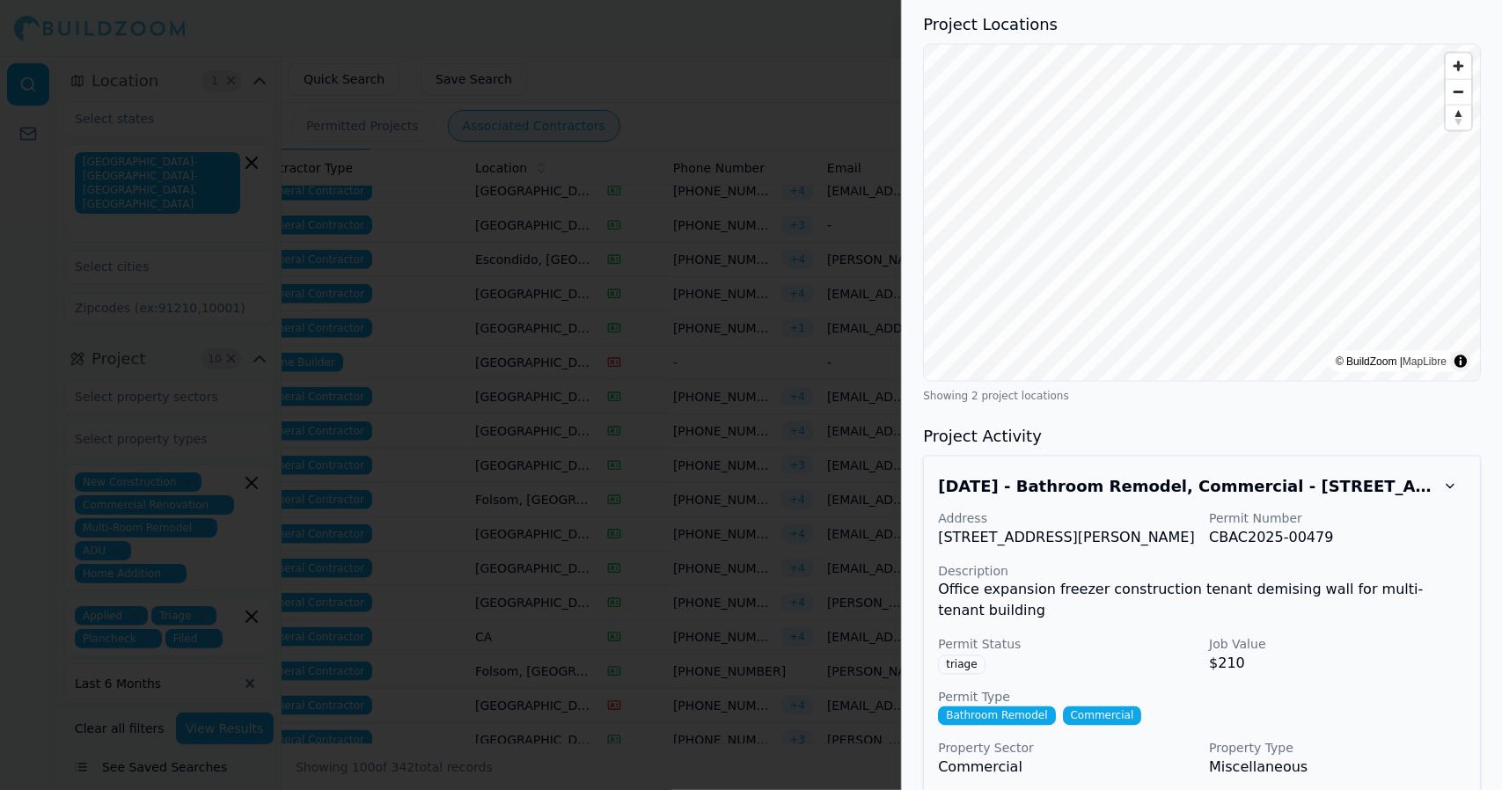
scroll to position [1680, 0]
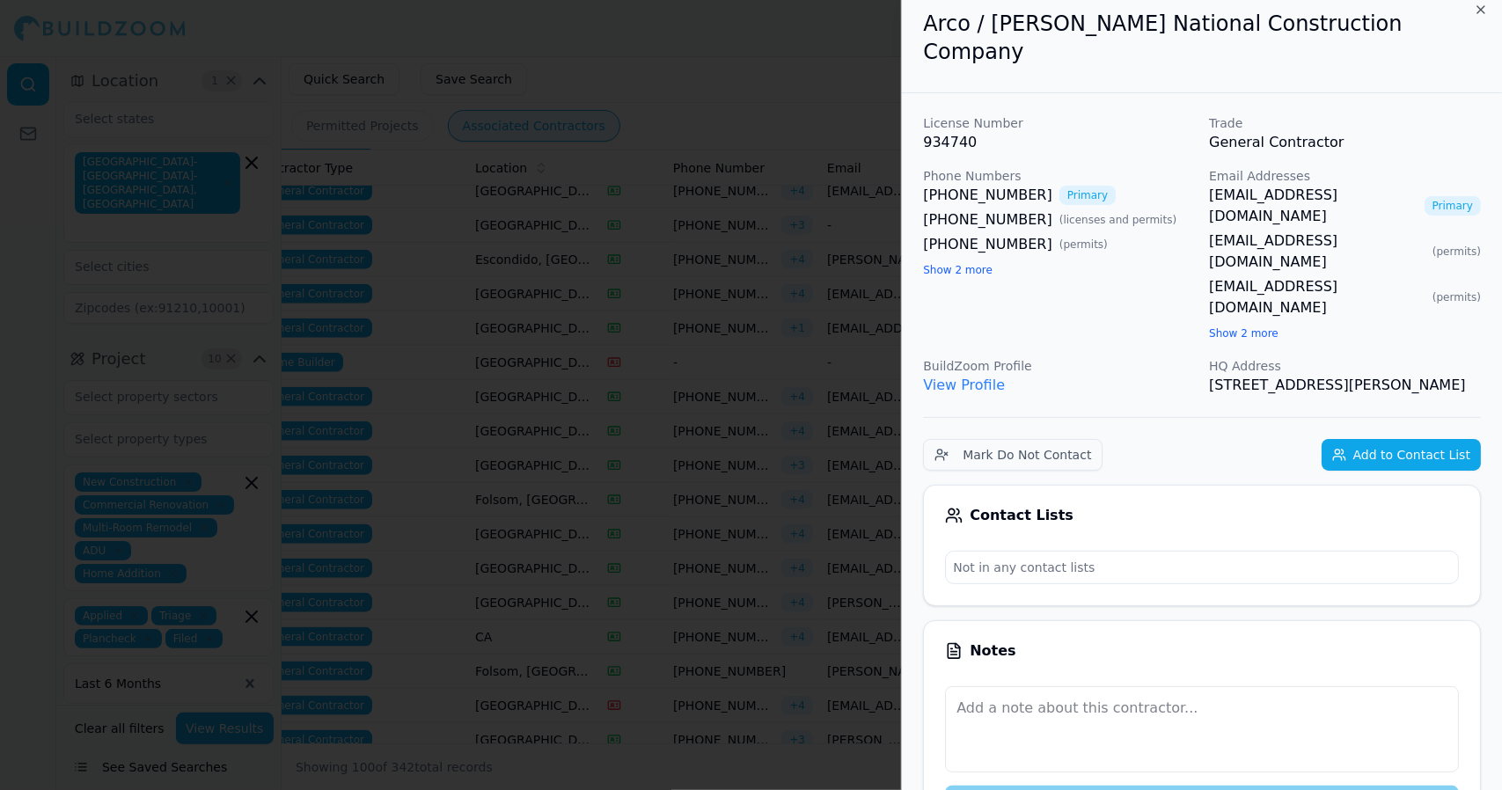
scroll to position [0, 0]
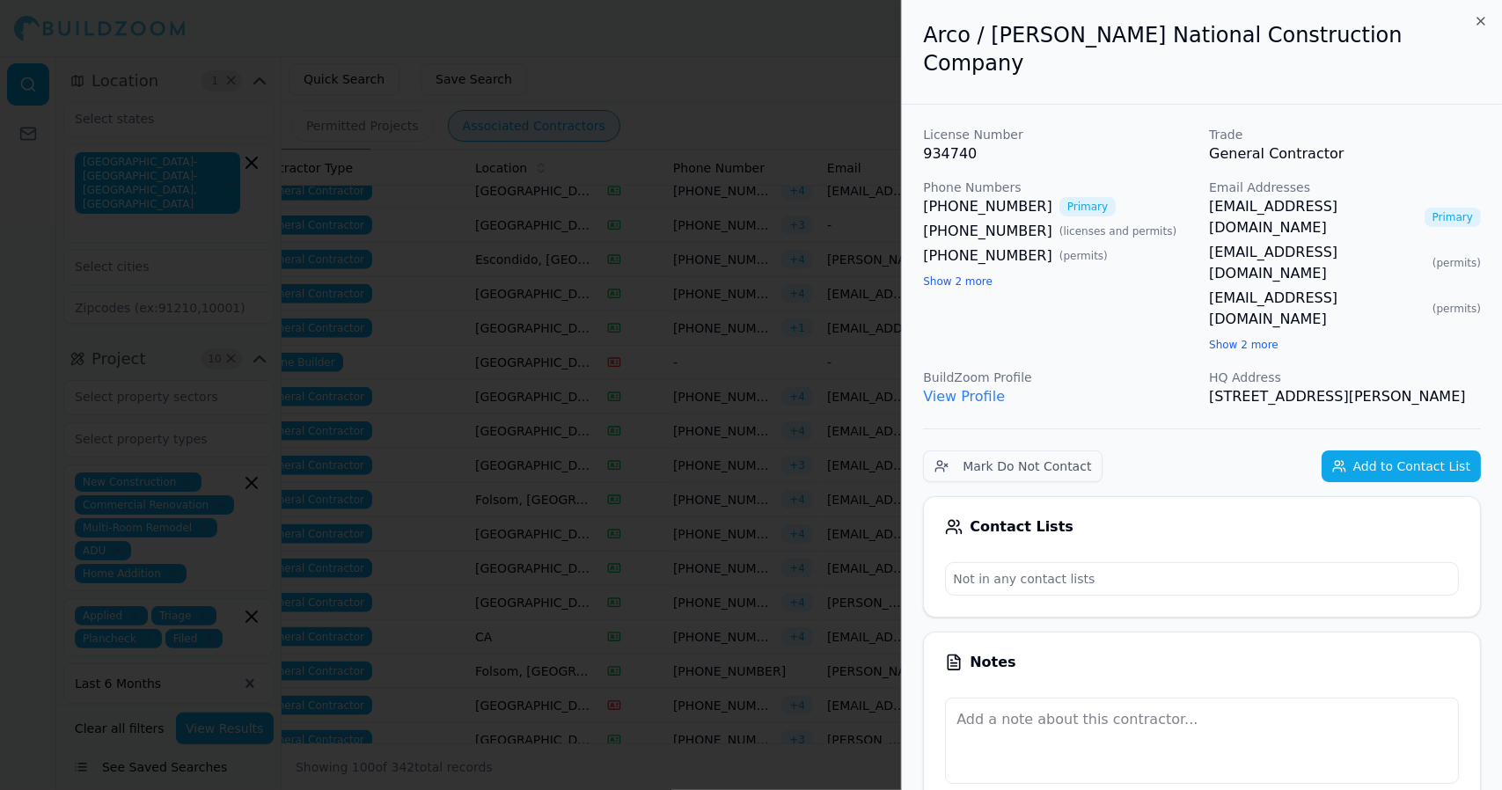
click at [827, 142] on div at bounding box center [751, 395] width 1502 height 790
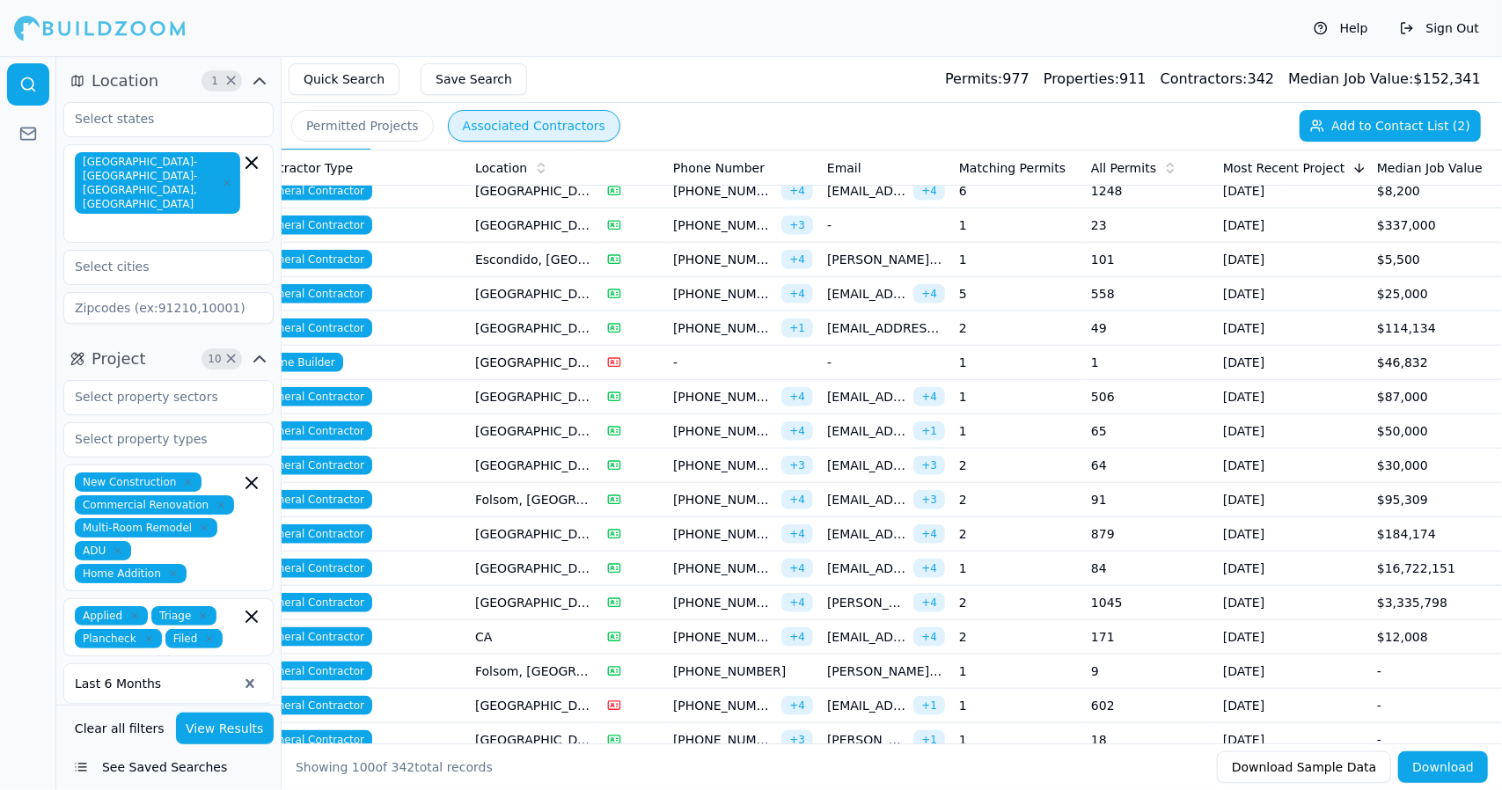
click at [883, 594] on span "[PERSON_NAME][EMAIL_ADDRESS][PERSON_NAME][DOMAIN_NAME]" at bounding box center [866, 603] width 79 height 18
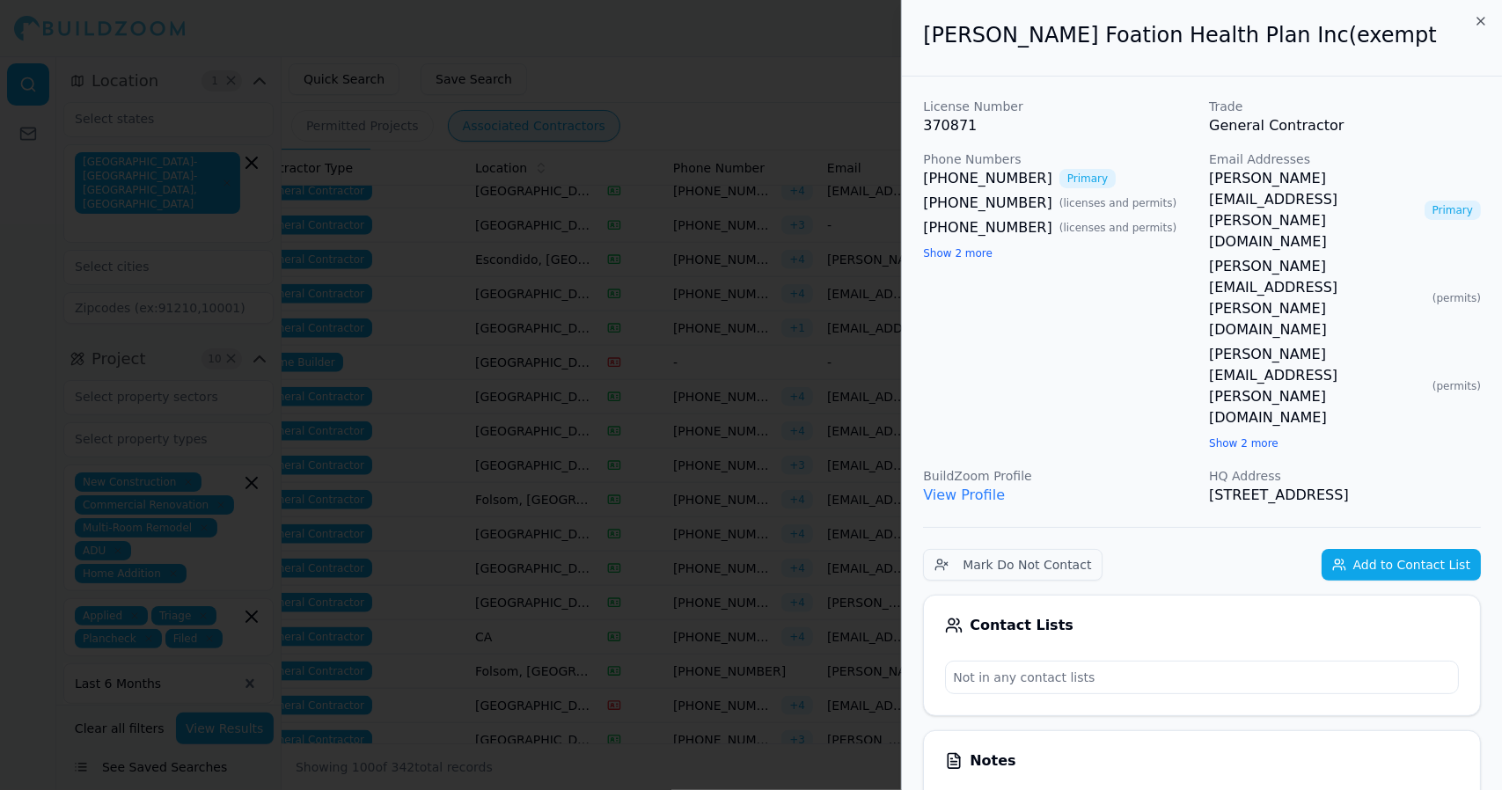
click at [840, 173] on div at bounding box center [751, 395] width 1502 height 790
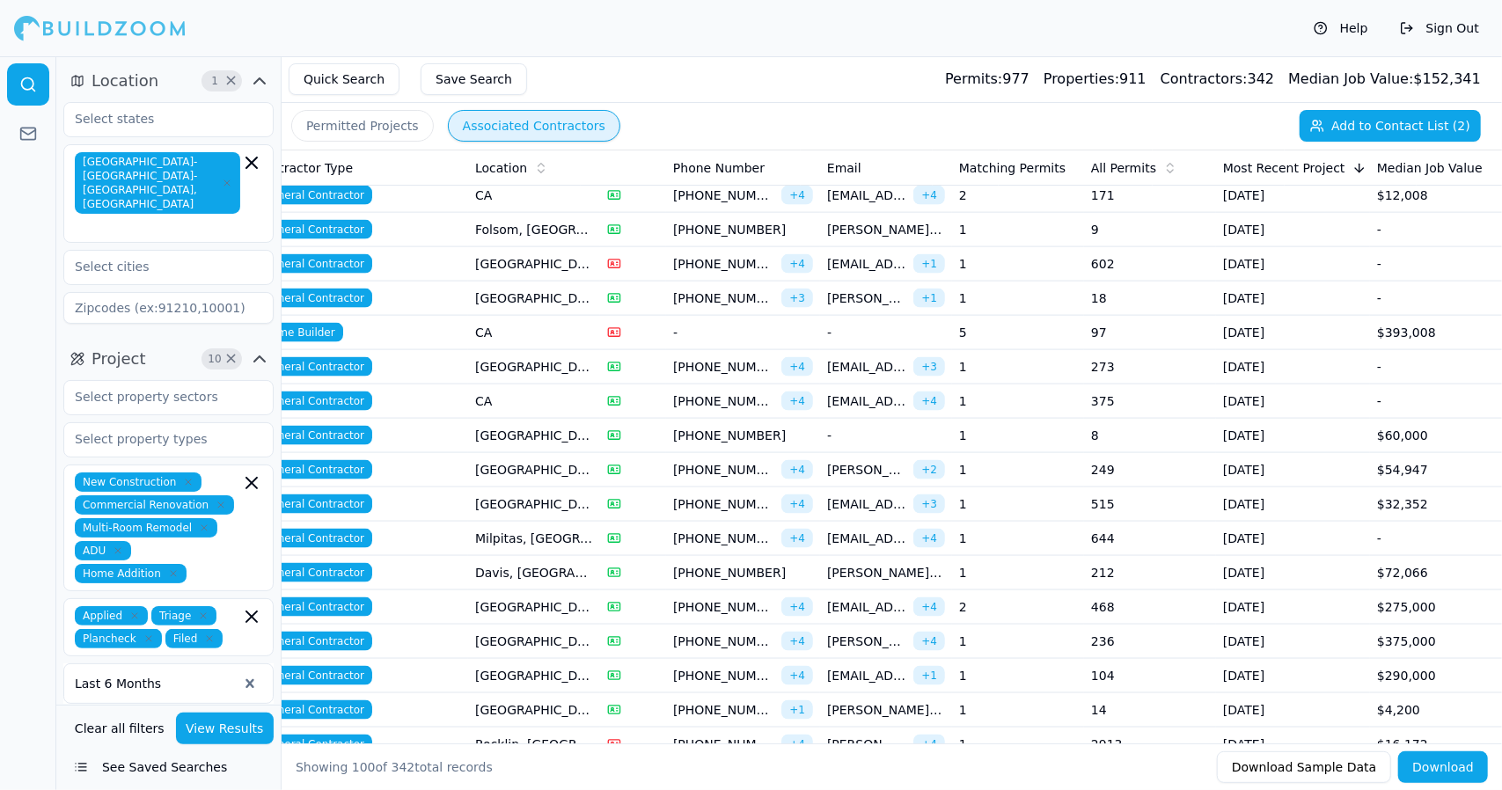
scroll to position [1653, 0]
click at [906, 667] on td "[EMAIL_ADDRESS][DOMAIN_NAME] + 1" at bounding box center [886, 677] width 132 height 34
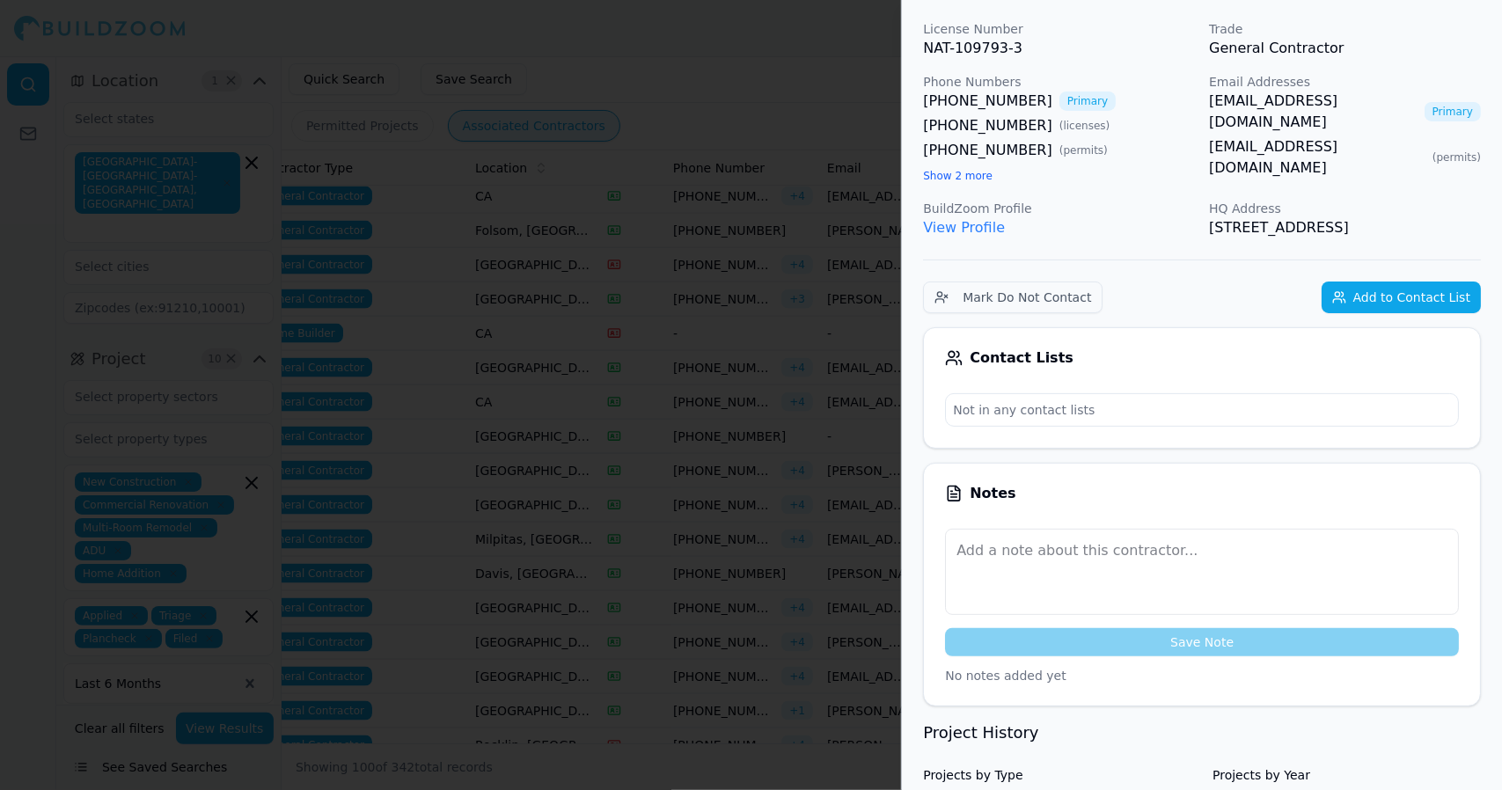
scroll to position [0, 0]
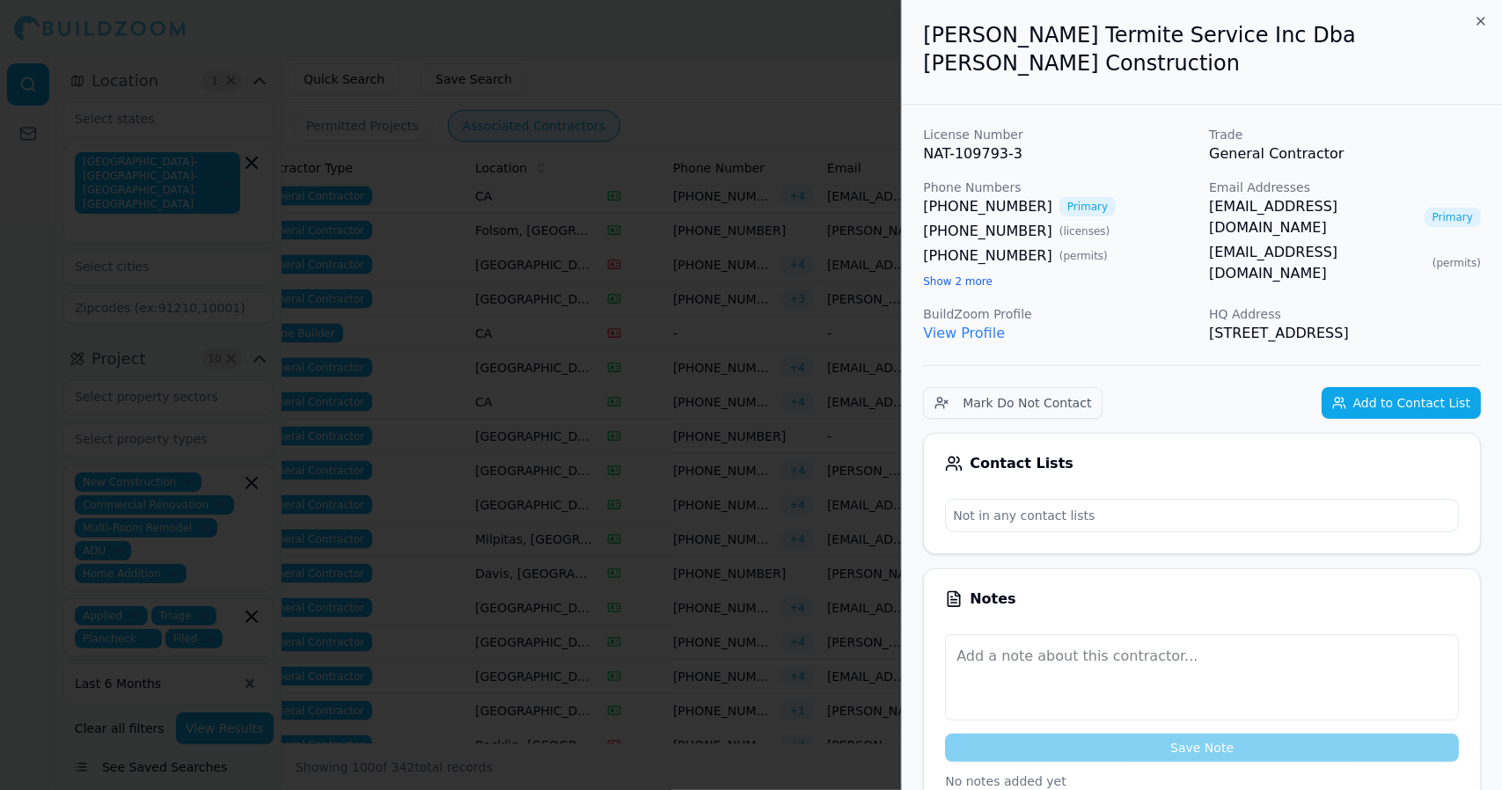
click at [649, 383] on div at bounding box center [751, 395] width 1502 height 790
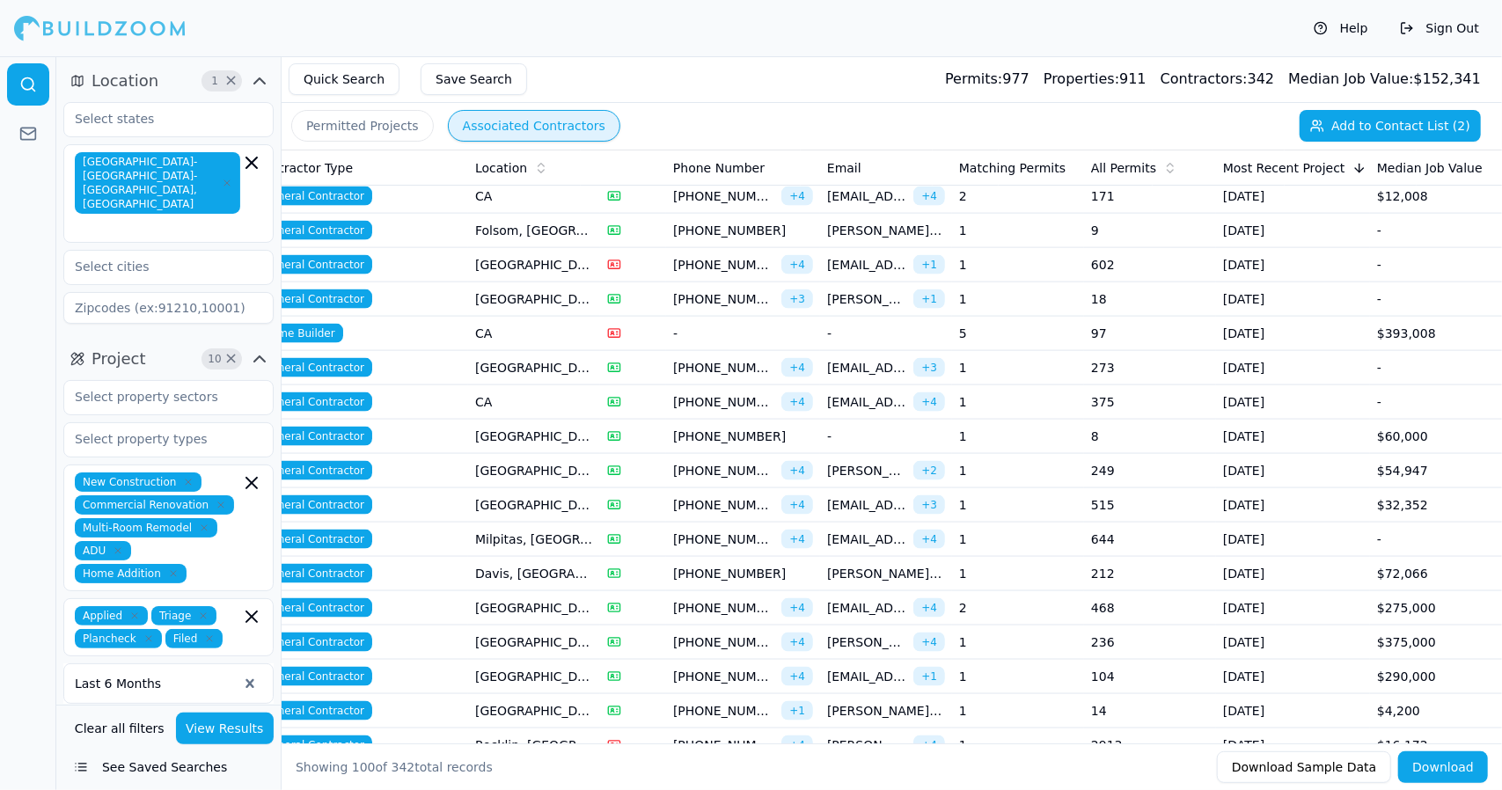
click at [541, 660] on td "[GEOGRAPHIC_DATA], [GEOGRAPHIC_DATA]" at bounding box center [534, 677] width 132 height 34
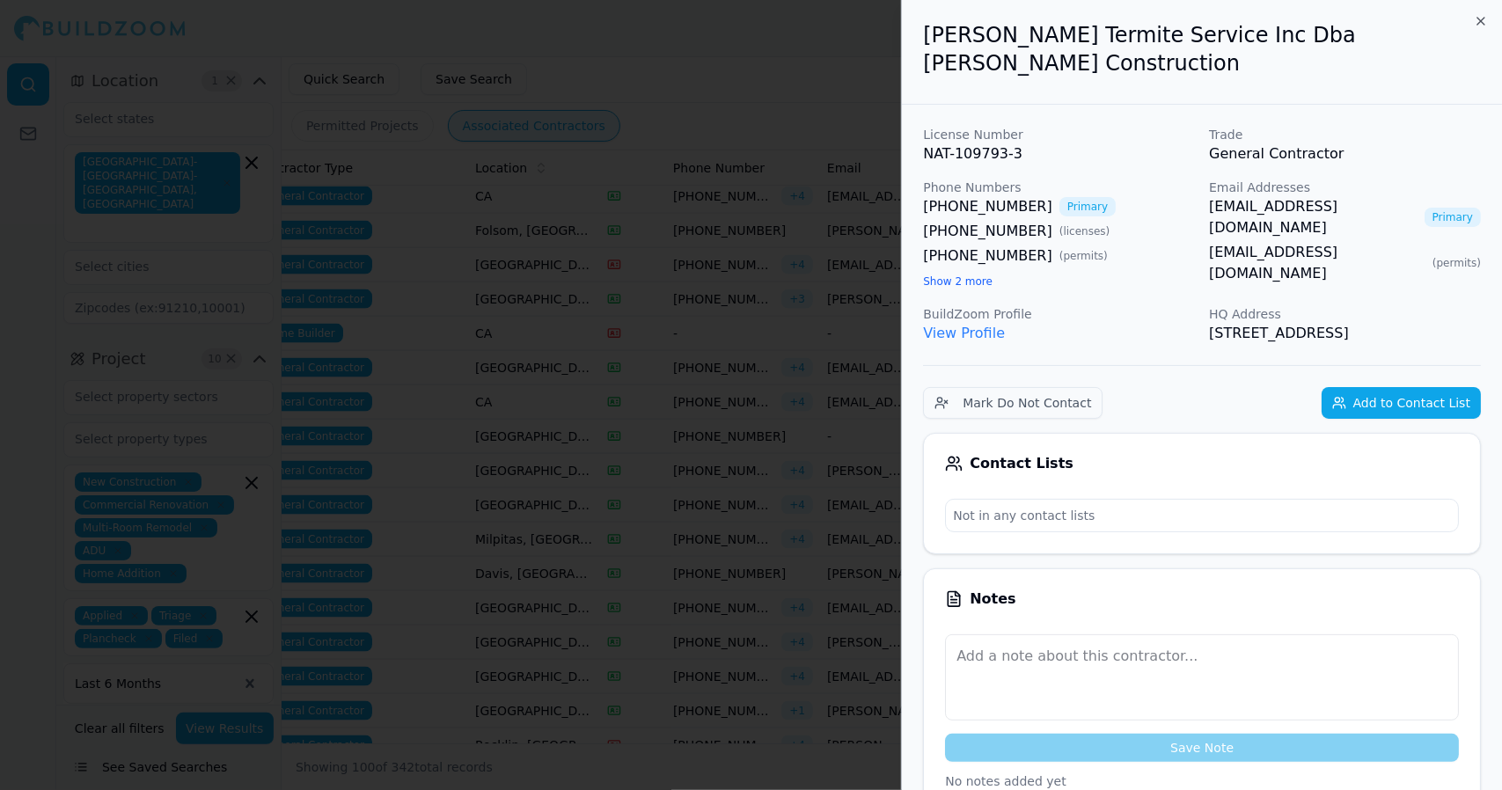
click at [541, 656] on div at bounding box center [751, 395] width 1502 height 790
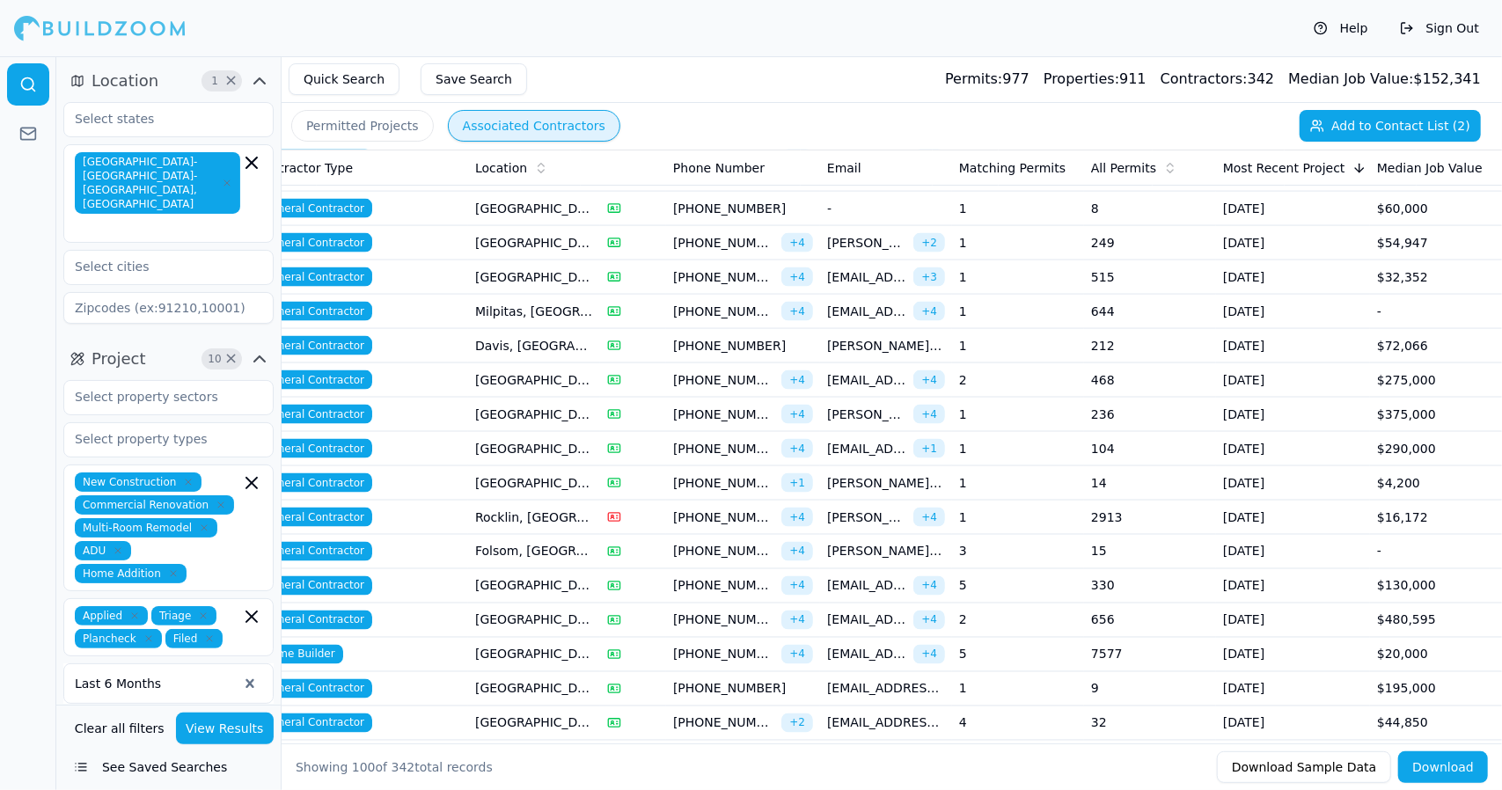
scroll to position [1895, 0]
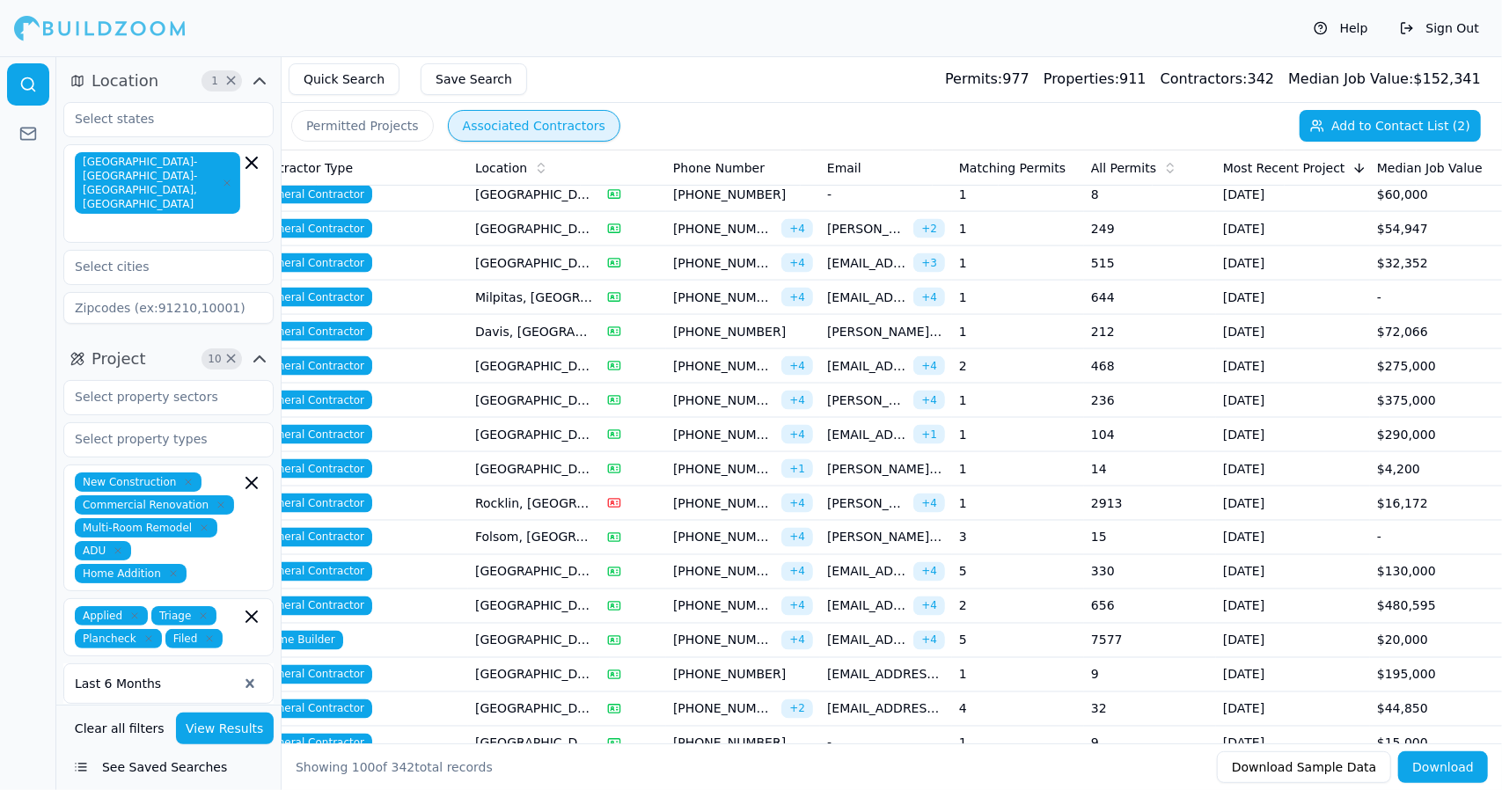
click at [1436, 669] on td "$195,000" at bounding box center [1436, 675] width 132 height 34
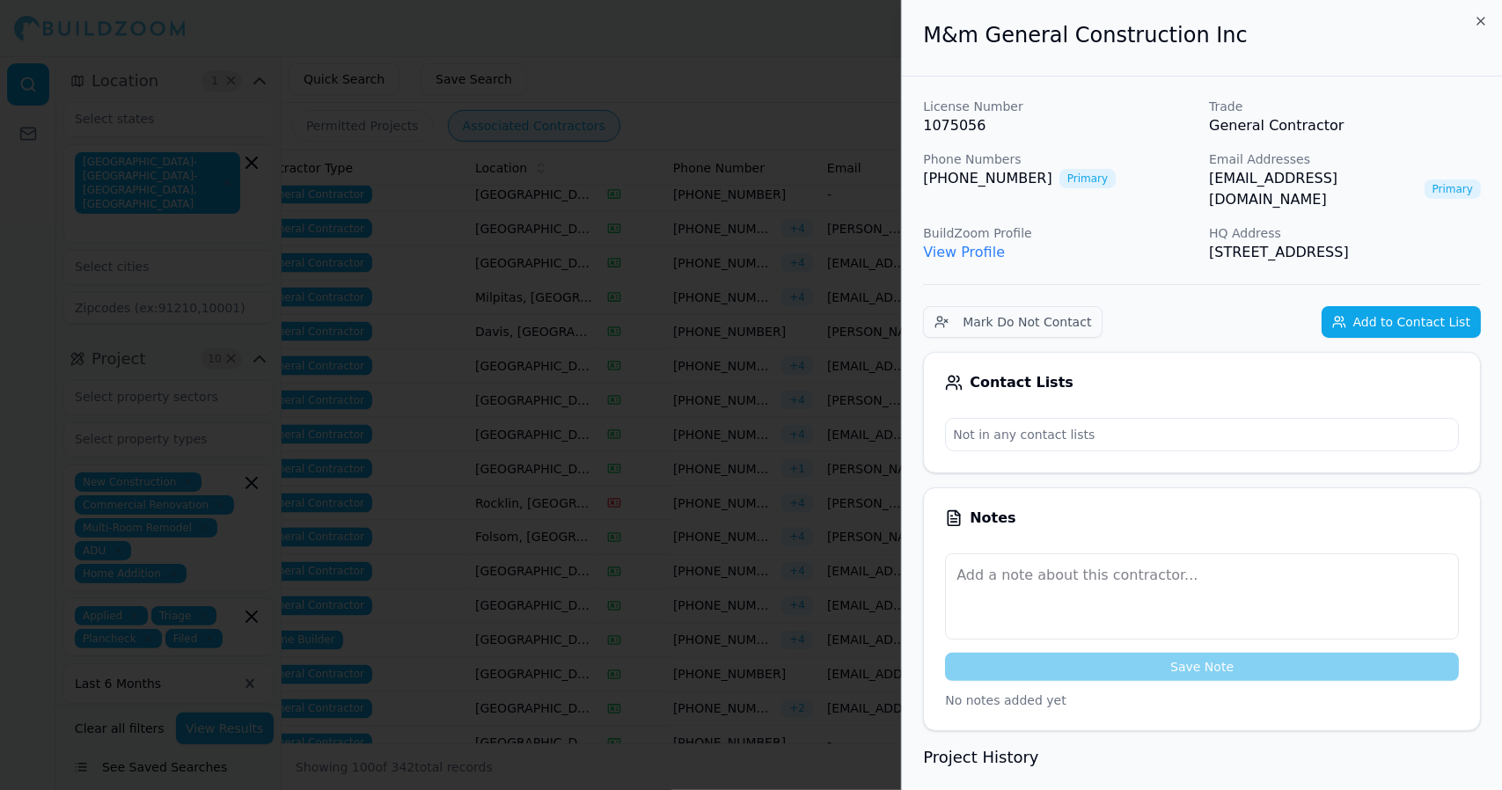
click at [575, 580] on div at bounding box center [751, 395] width 1502 height 790
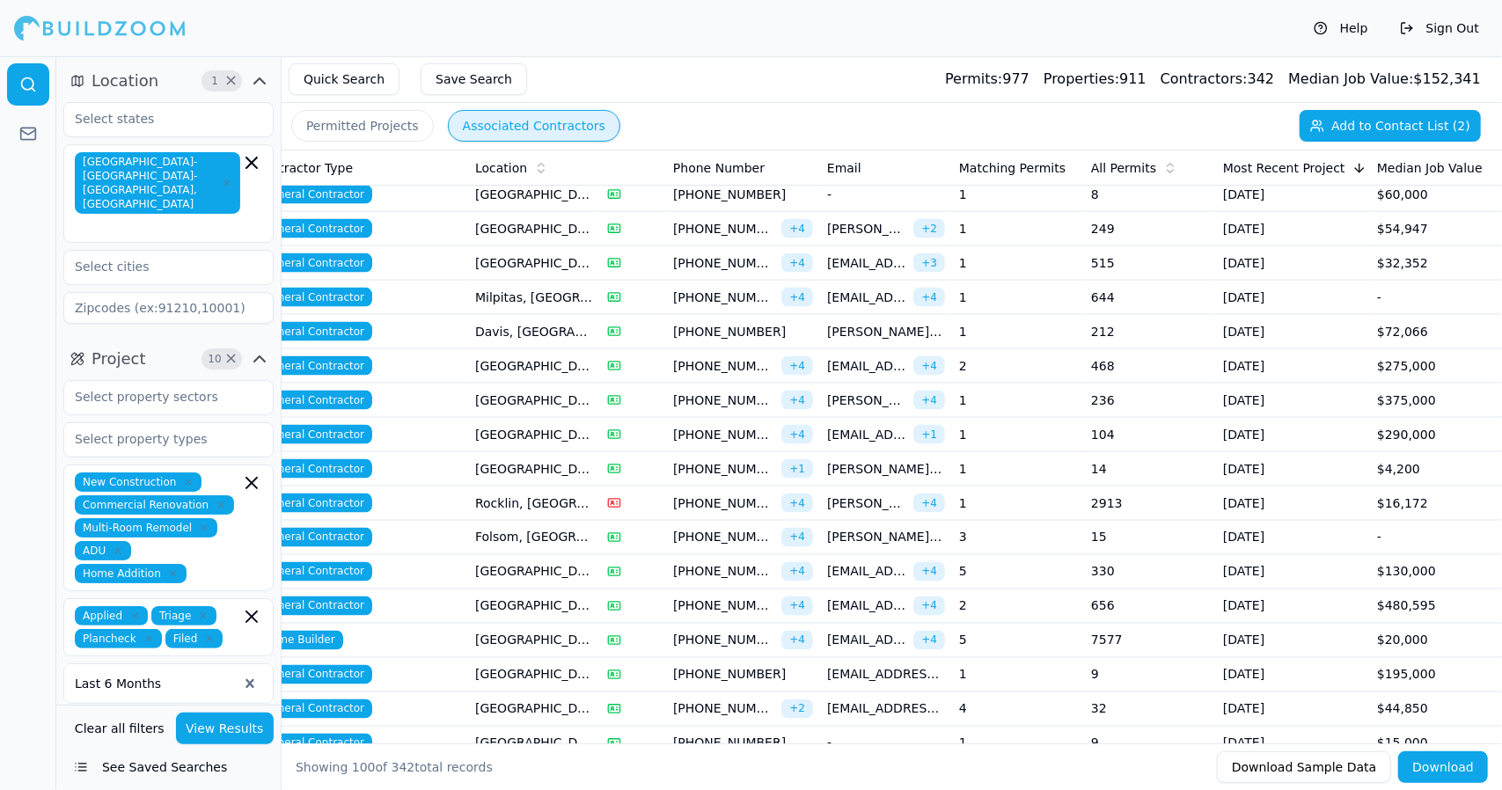
click at [562, 659] on td "[GEOGRAPHIC_DATA], [GEOGRAPHIC_DATA]" at bounding box center [534, 675] width 132 height 34
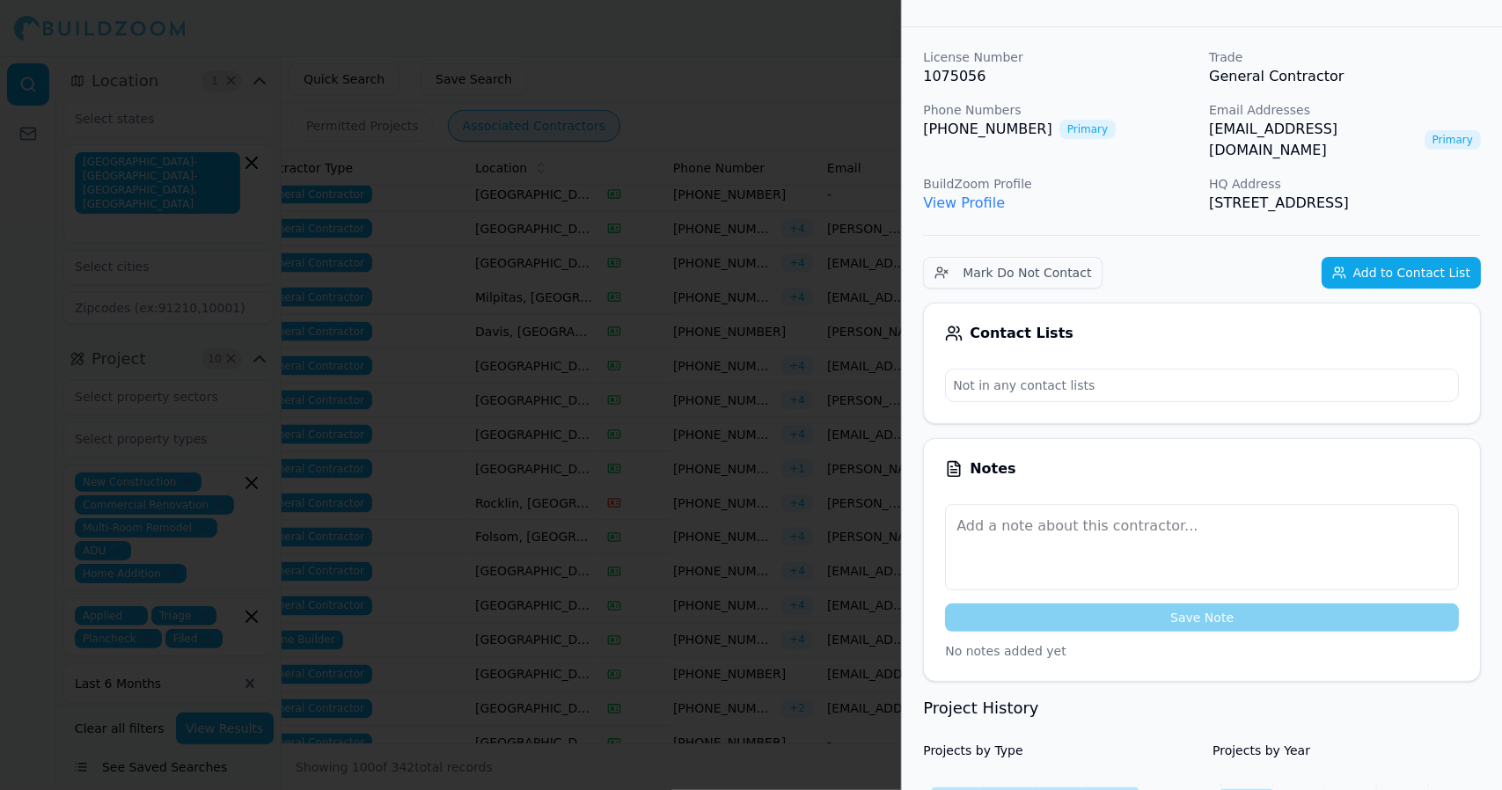
scroll to position [0, 0]
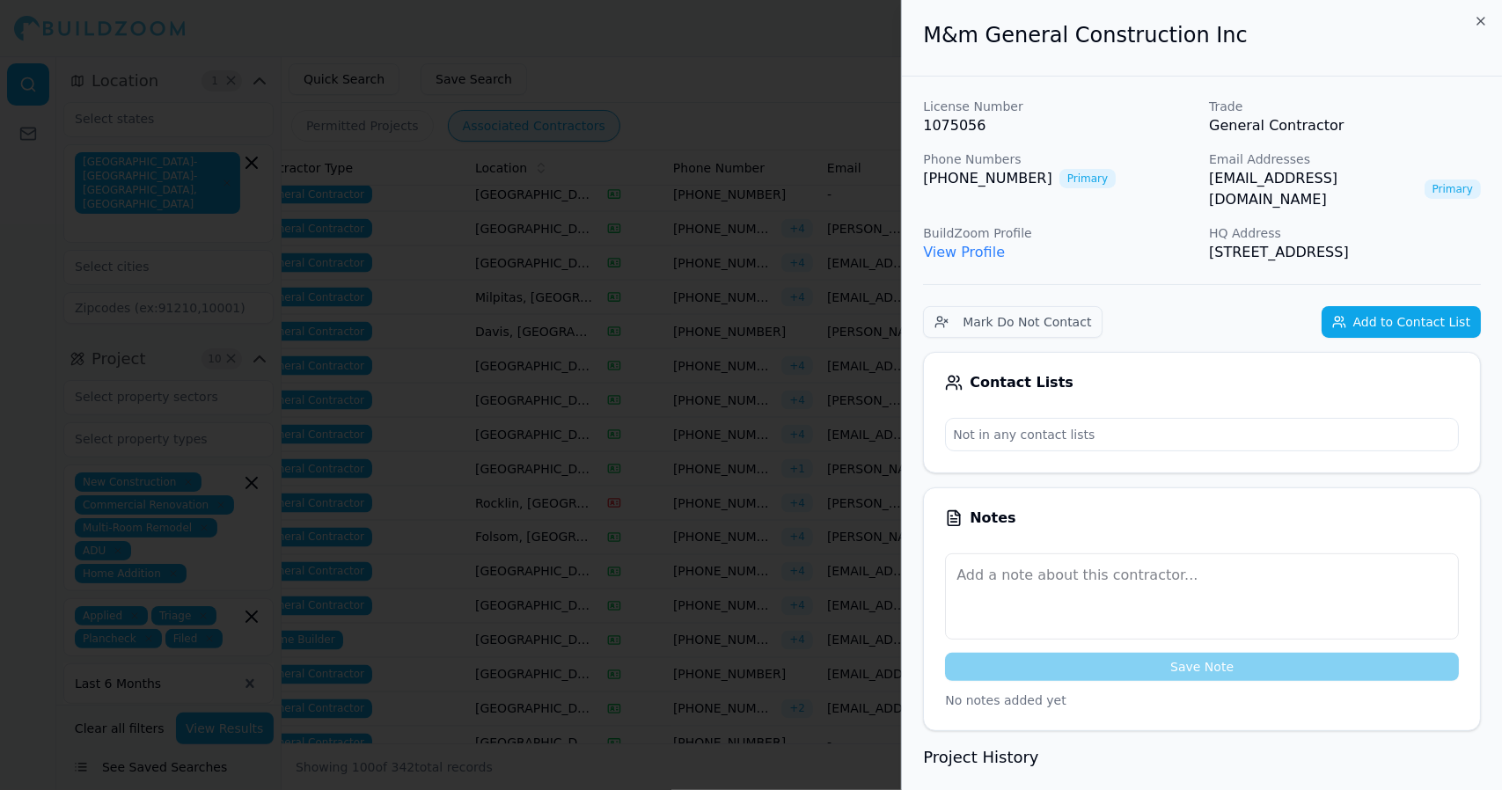
drag, startPoint x: 1286, startPoint y: 254, endPoint x: 931, endPoint y: 51, distance: 409.5
copy div "M&m General Construction Inc License Number 1075056 Trade General Contractor Ph…"
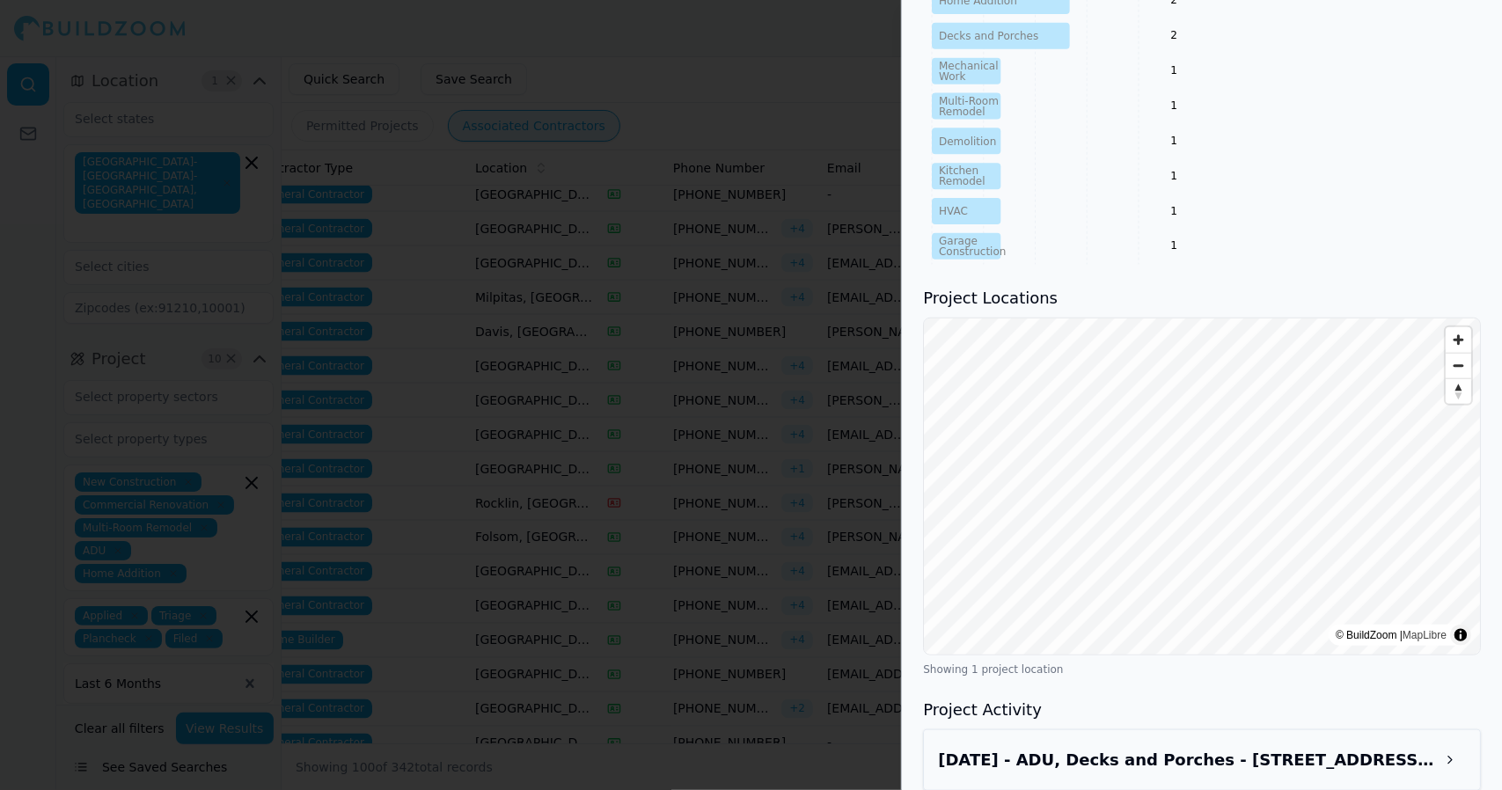
scroll to position [1042, 0]
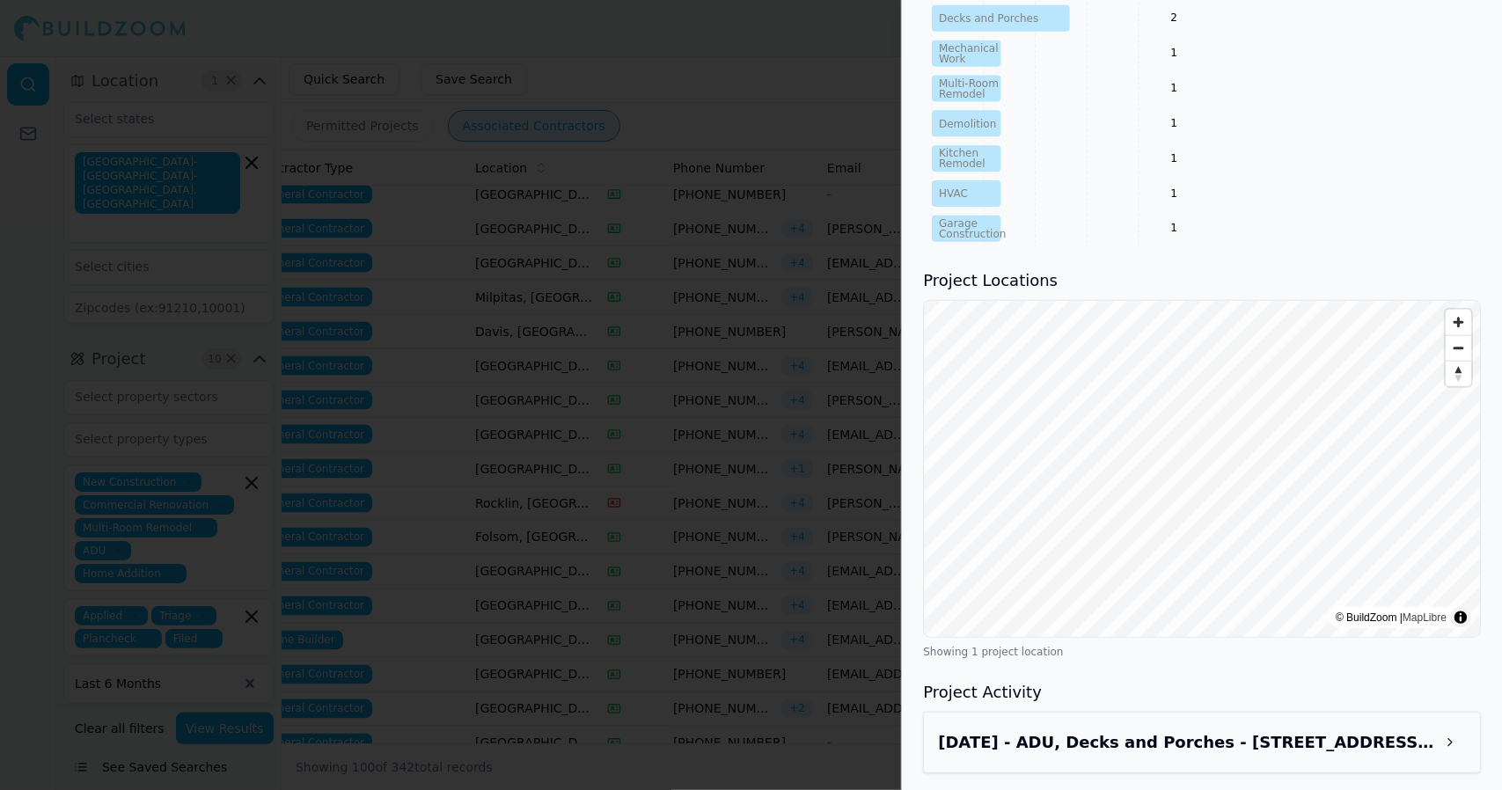
click at [575, 123] on div at bounding box center [751, 395] width 1502 height 790
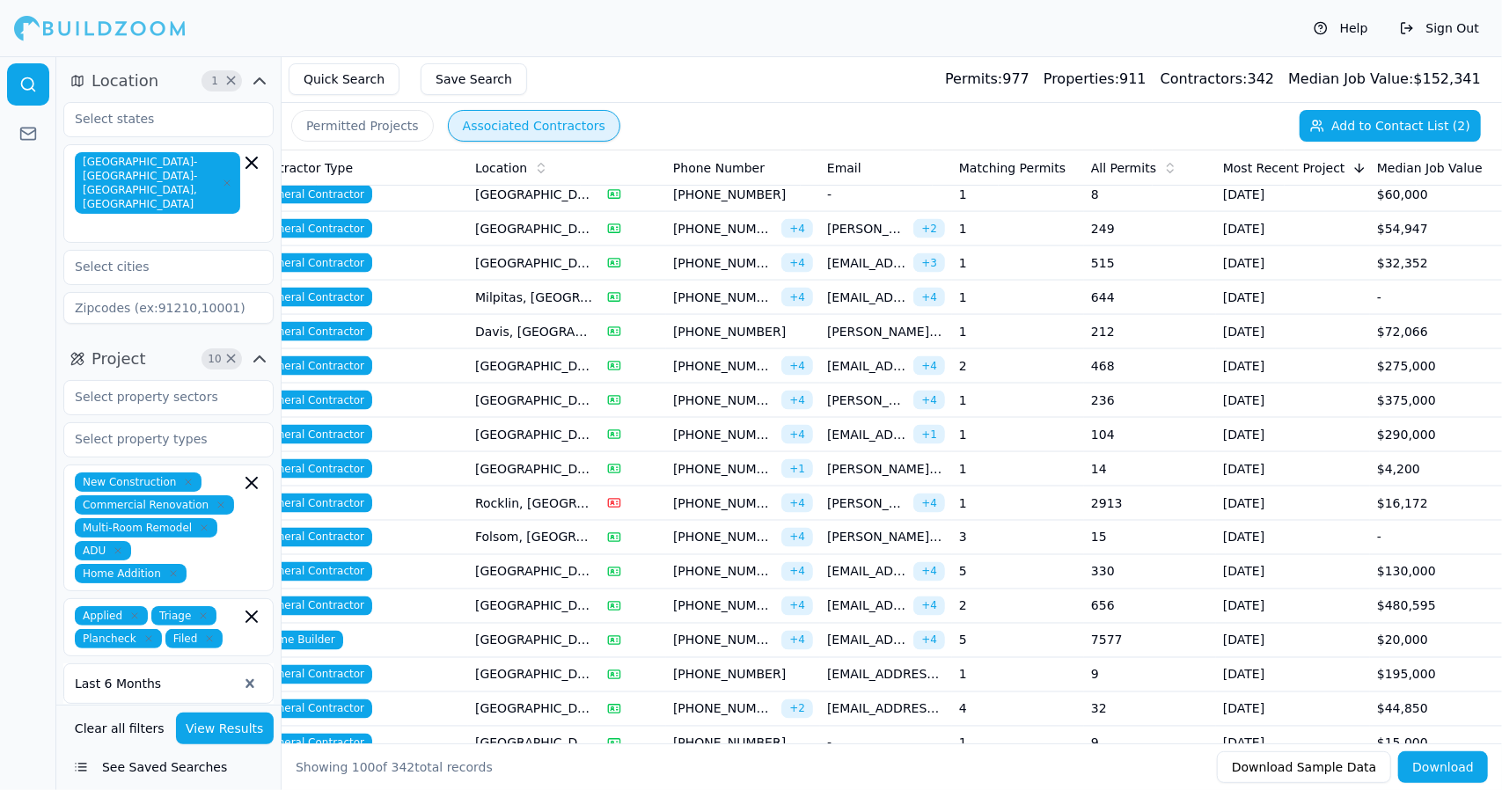
click at [831, 666] on span "[EMAIL_ADDRESS][DOMAIN_NAME]" at bounding box center [886, 675] width 118 height 18
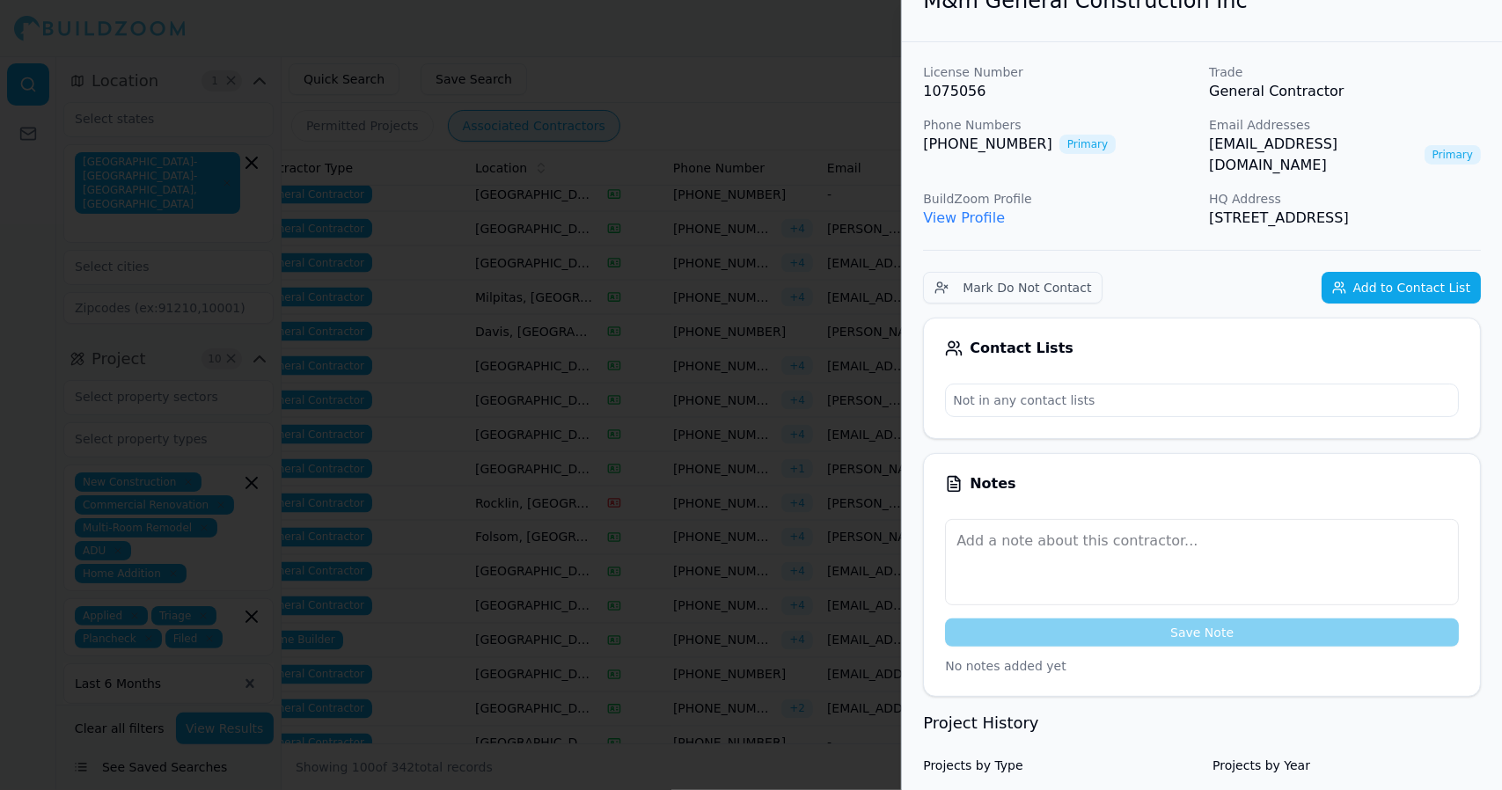
scroll to position [0, 0]
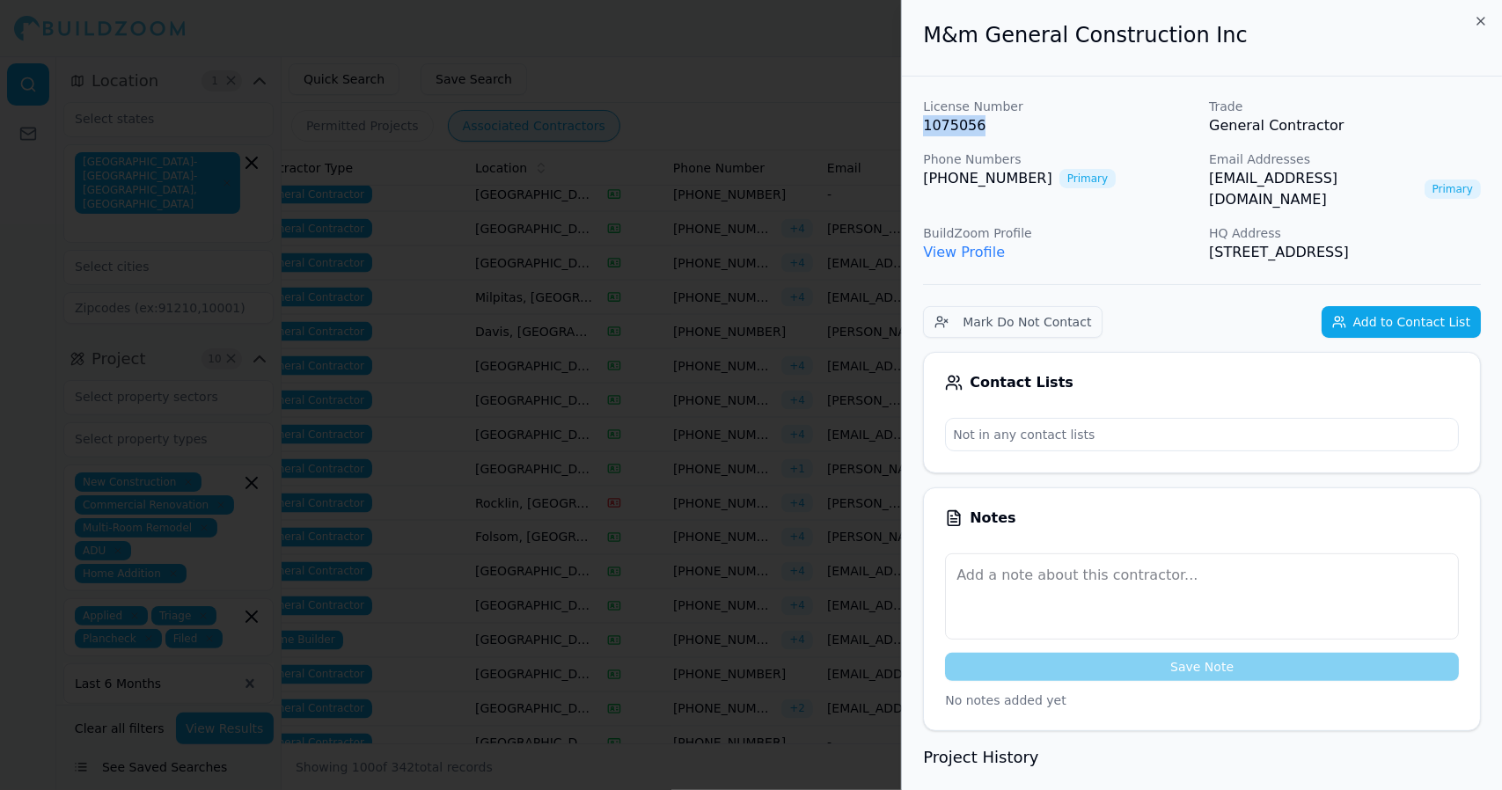
drag, startPoint x: 984, startPoint y: 128, endPoint x: 922, endPoint y: 128, distance: 61.6
copy p "1075056"
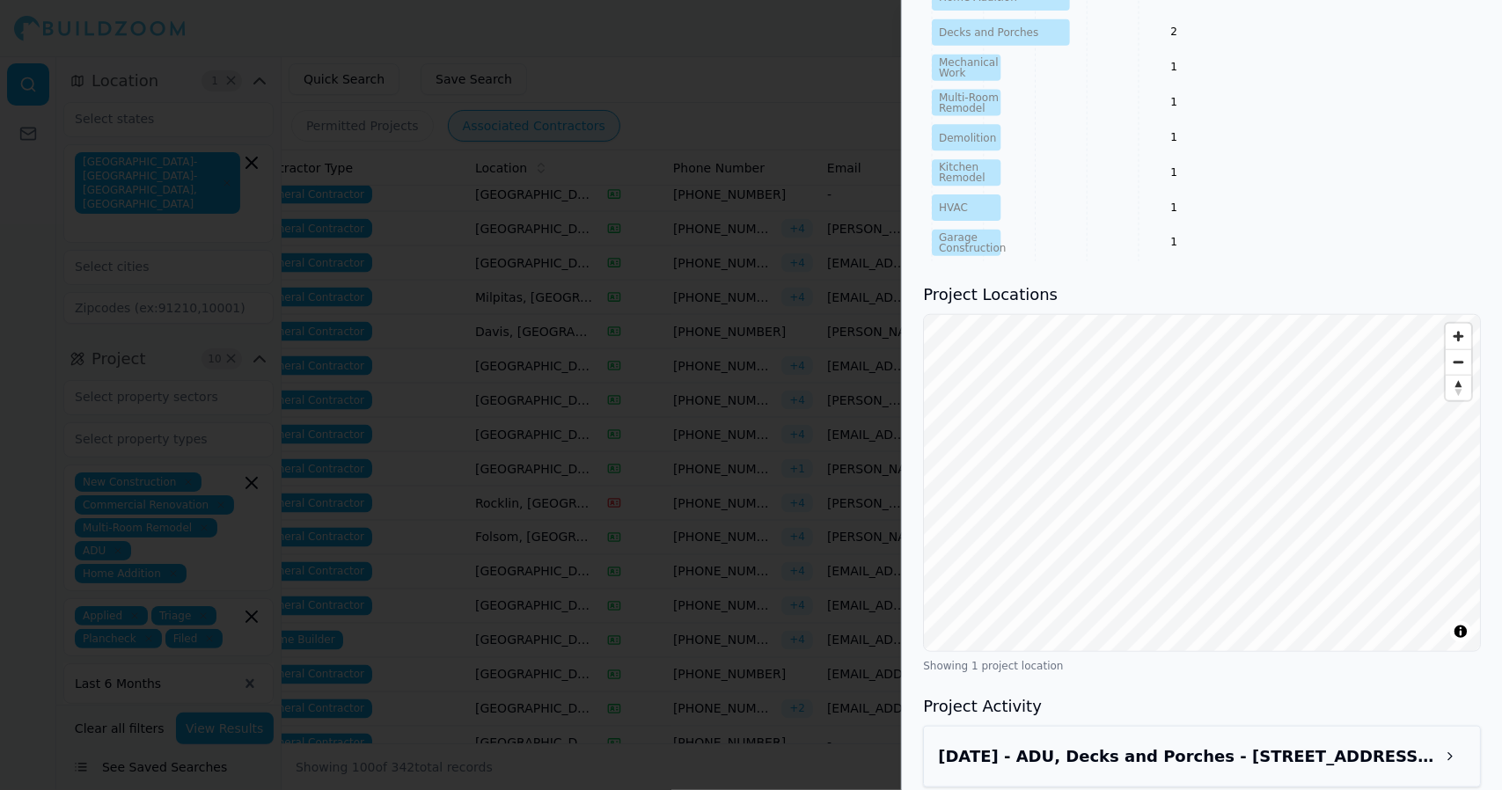
scroll to position [1042, 0]
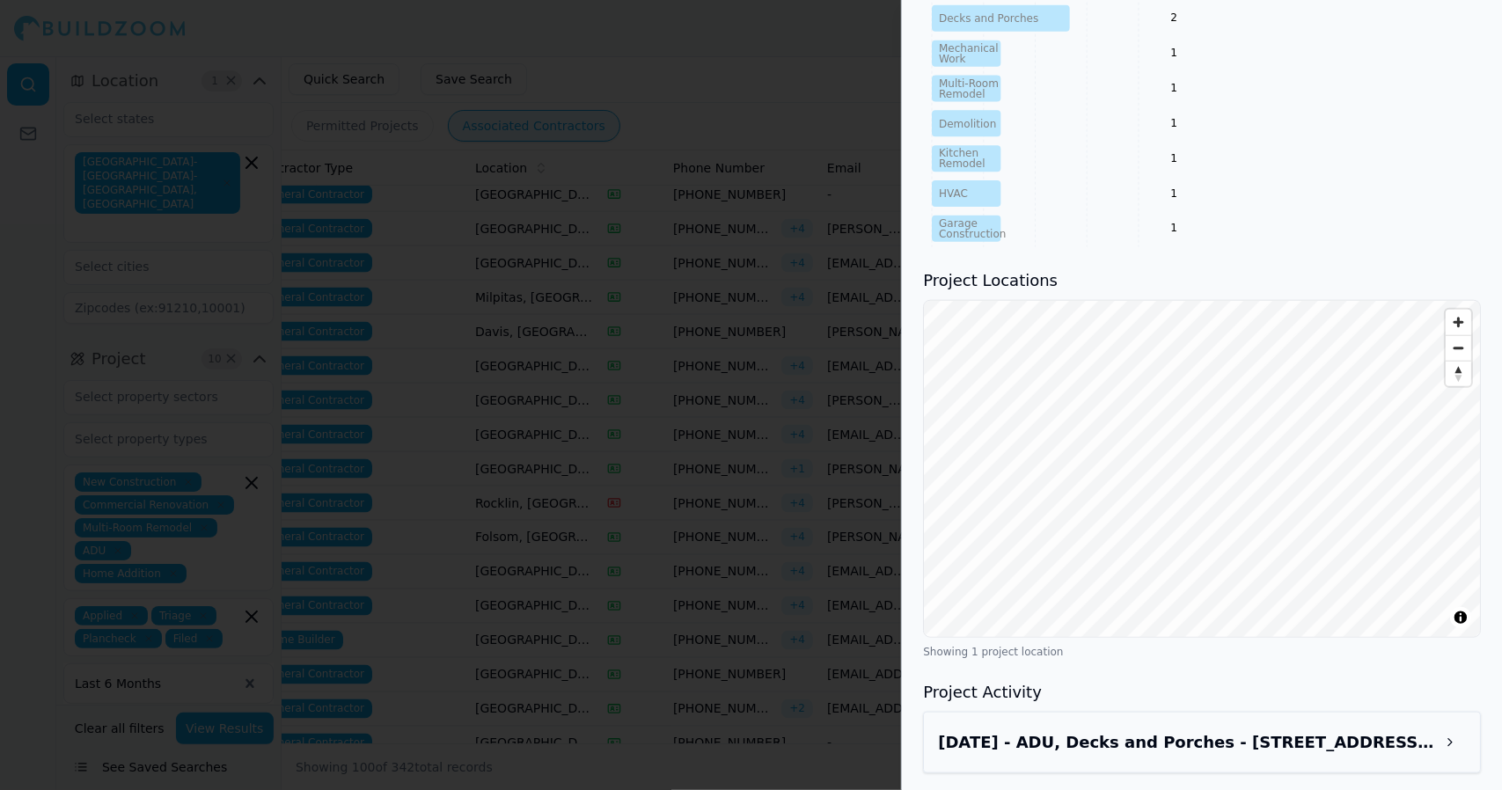
click at [732, 77] on div at bounding box center [751, 395] width 1502 height 790
